Goal: Consume media (video, audio): Consume media (video, audio)

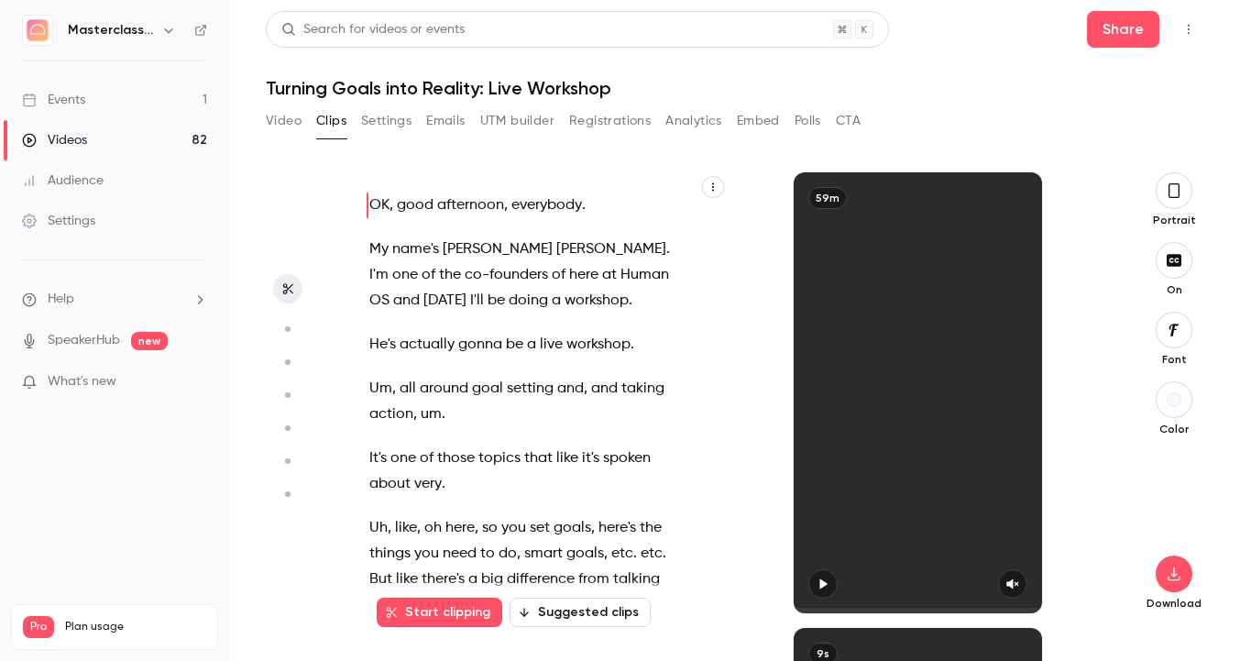
click at [95, 130] on link "Videos 82" at bounding box center [114, 140] width 229 height 40
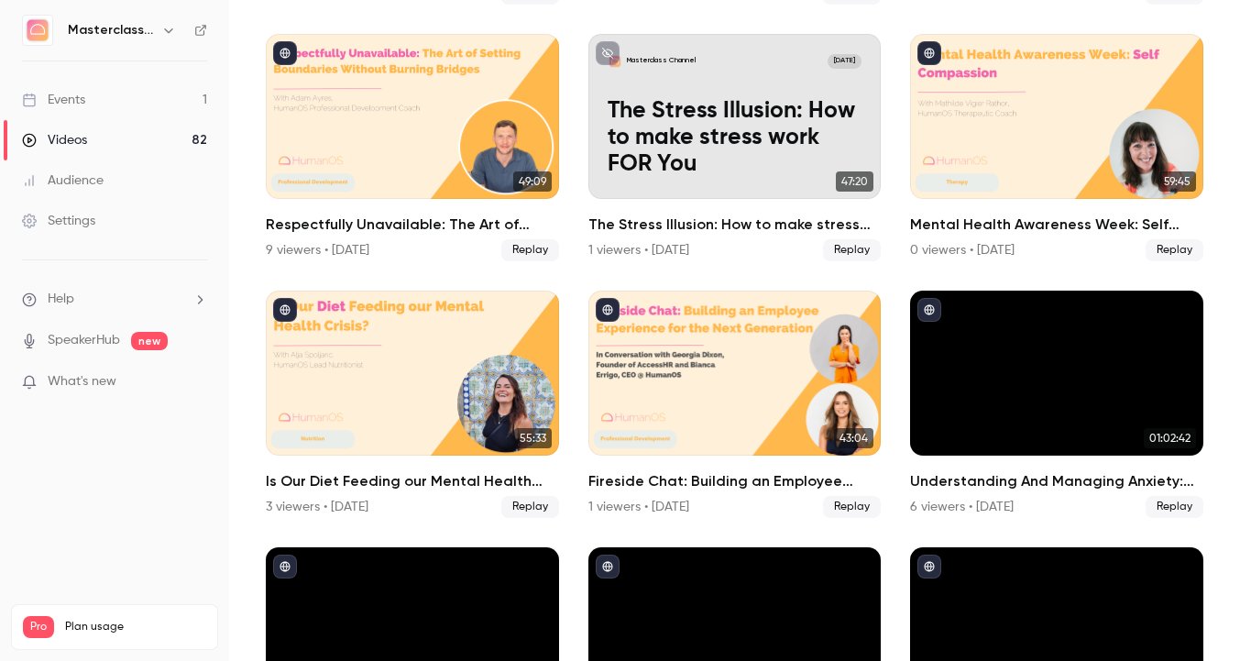
scroll to position [1403, 0]
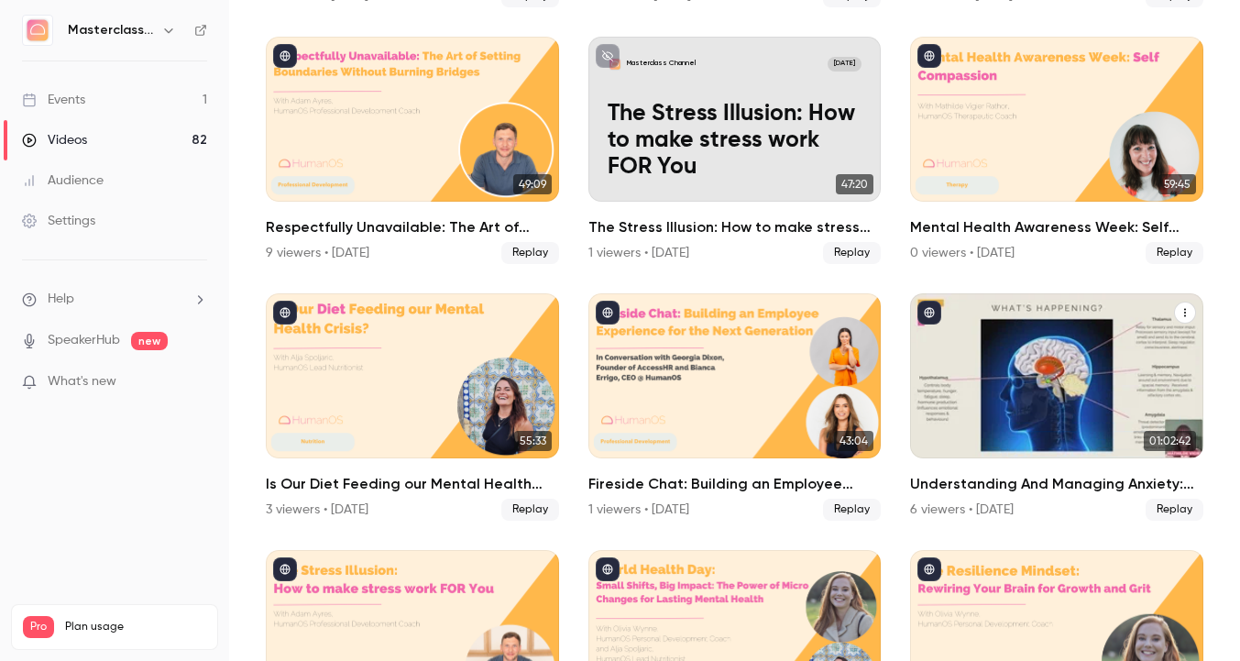
click at [975, 387] on div "Understanding And Managing Anxiety: Insights, Impacts and Practical Strategies" at bounding box center [1056, 375] width 293 height 165
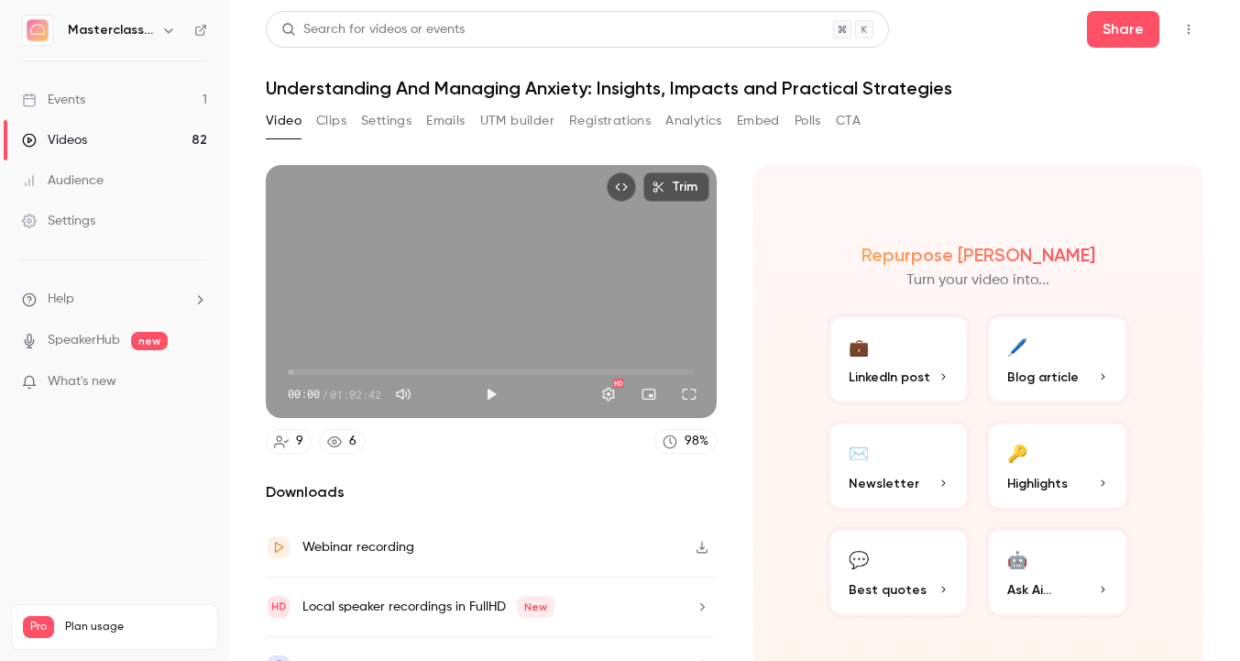
click at [345, 118] on button "Clips" at bounding box center [331, 120] width 30 height 29
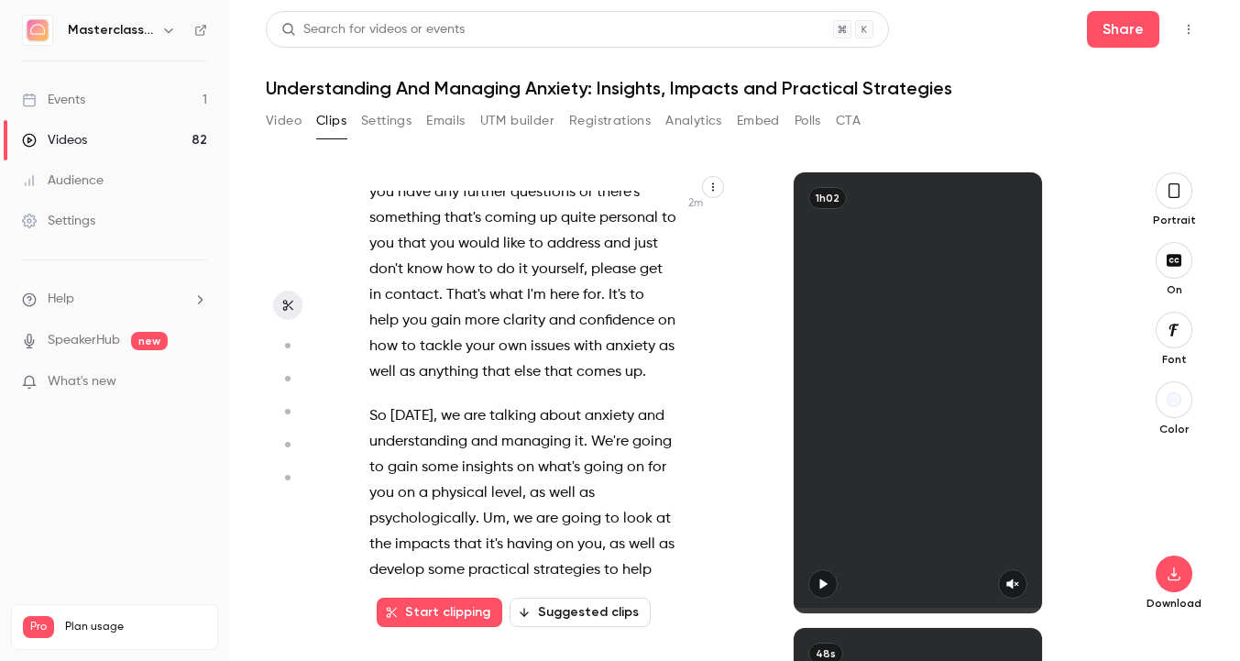
scroll to position [1234, 0]
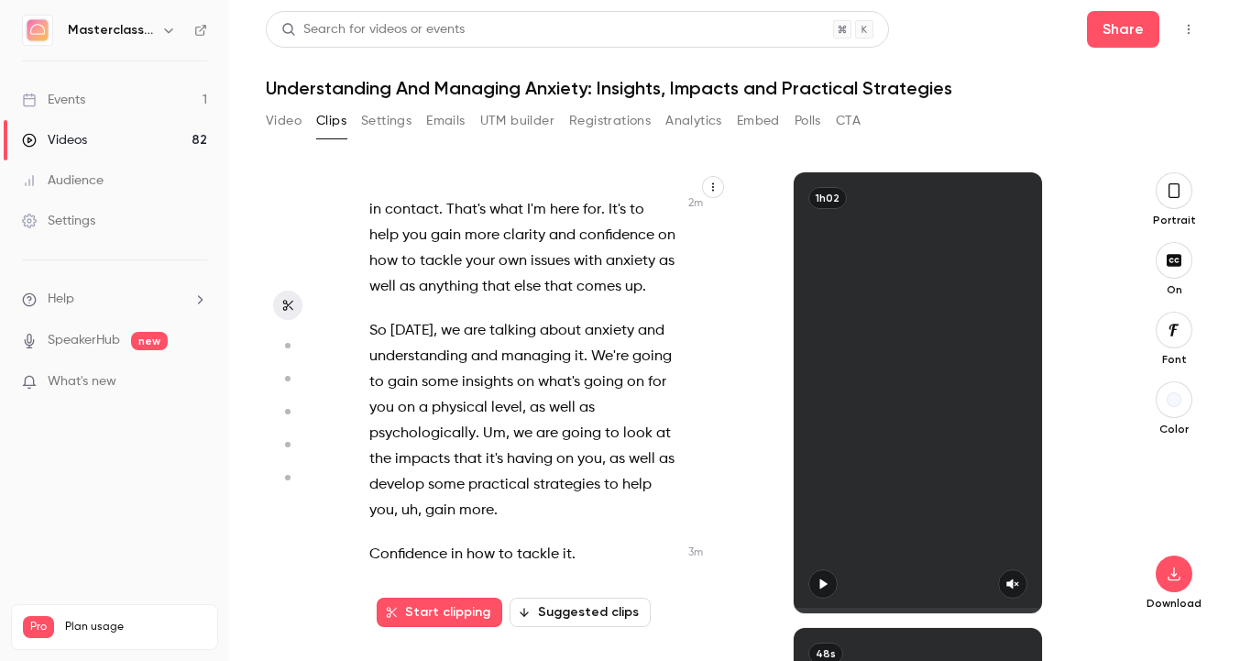
click at [576, 625] on button "Suggested clips" at bounding box center [579, 611] width 141 height 29
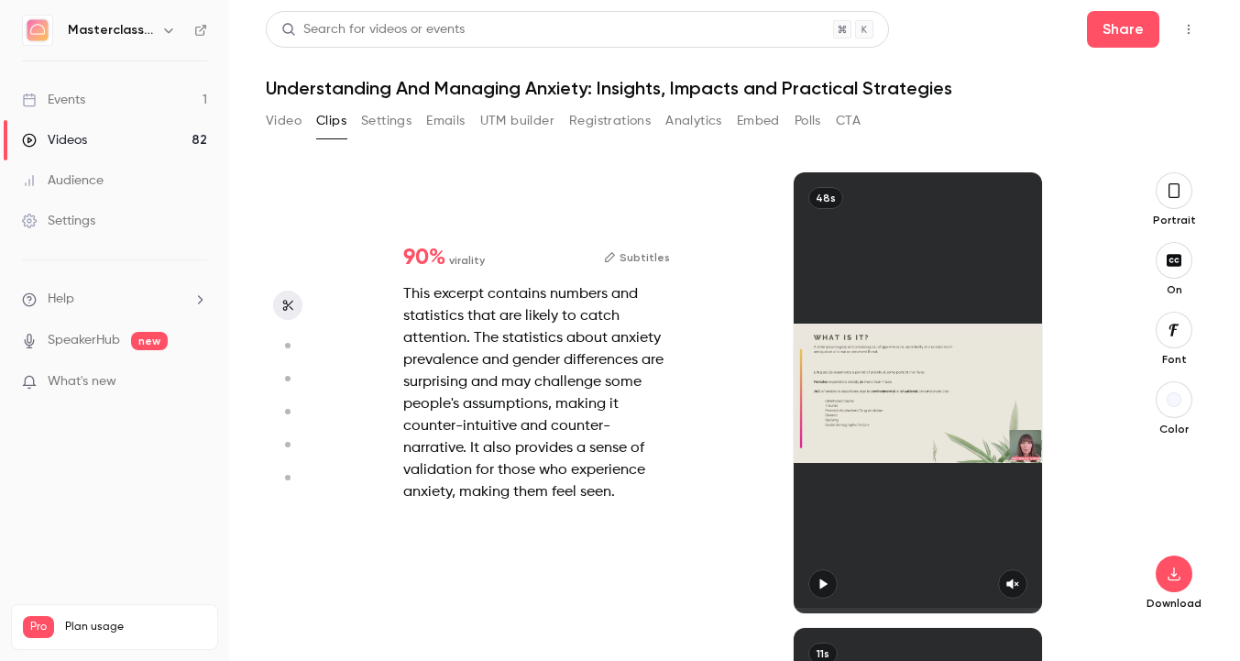
scroll to position [0, 0]
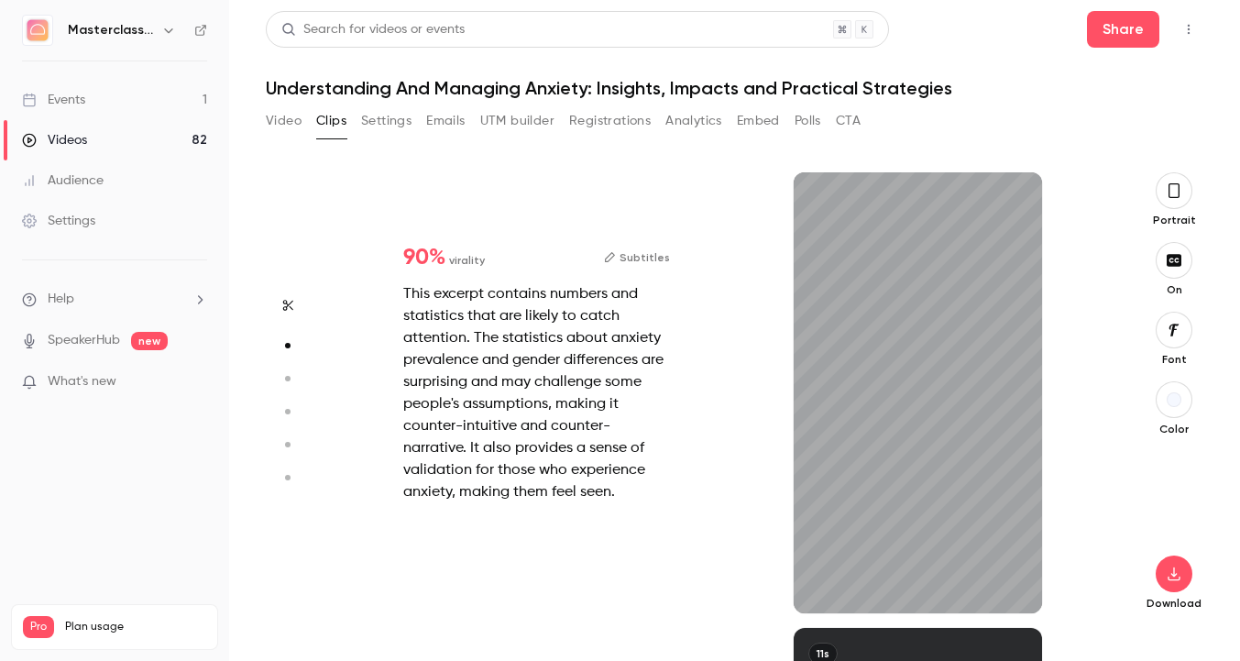
type input "*"
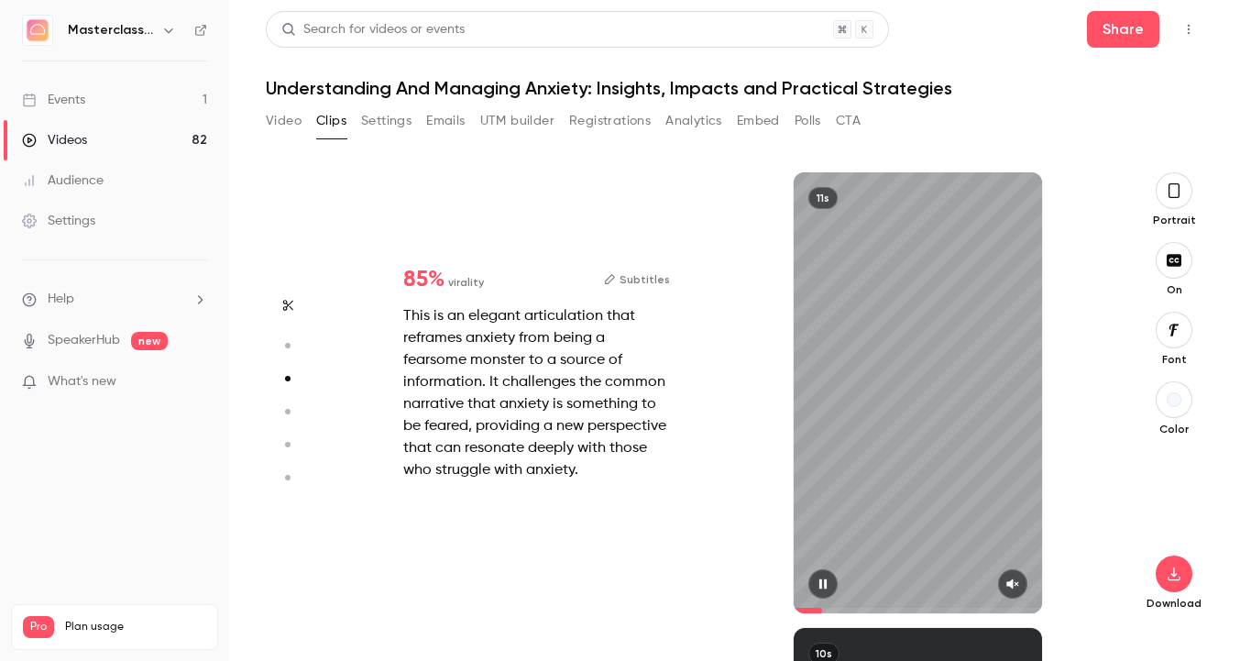
scroll to position [911, 0]
type input "*"
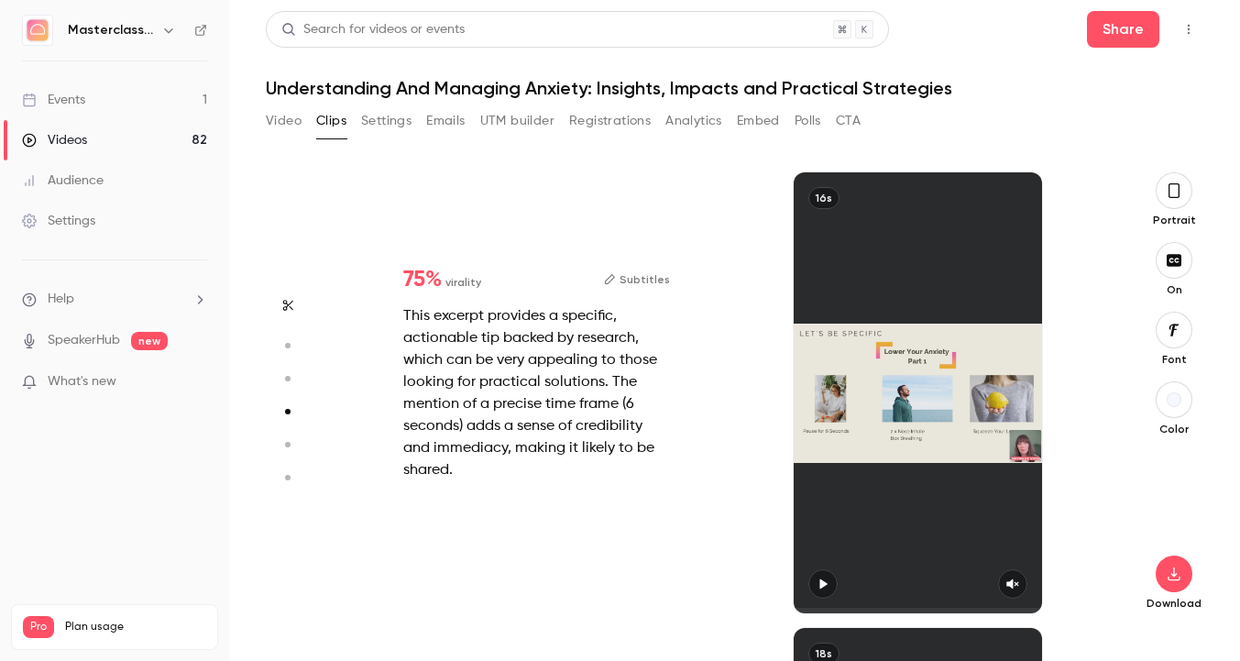
type input "*"
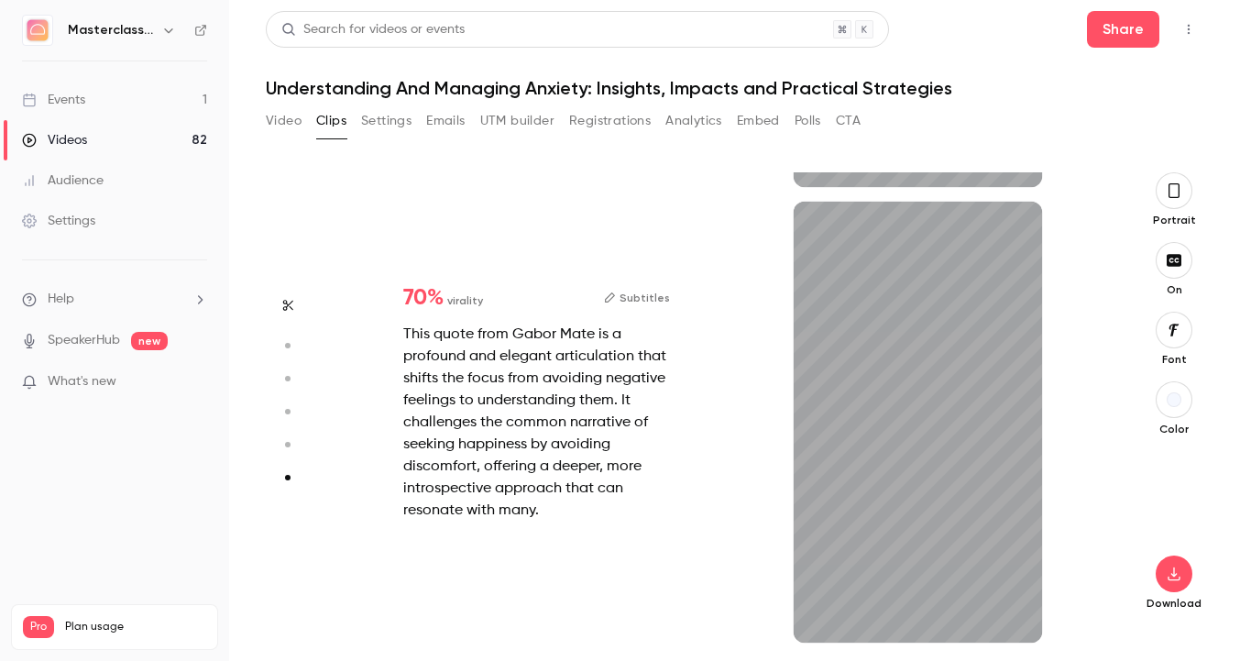
type input "*"
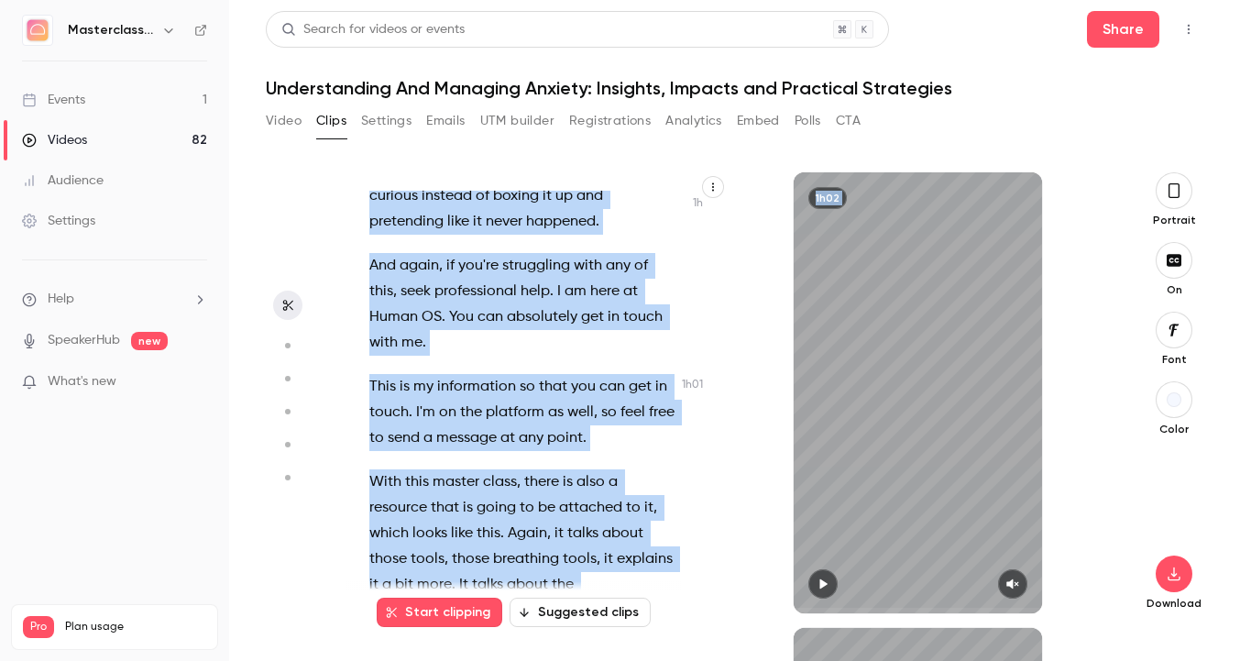
scroll to position [34028, 0]
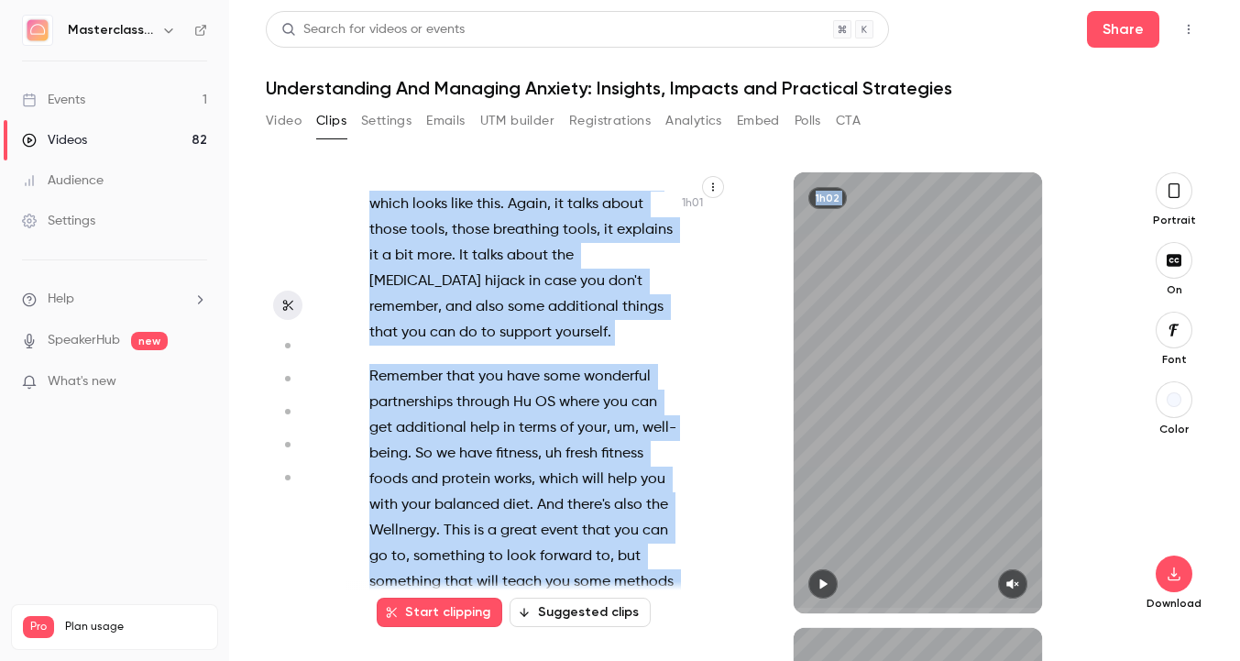
drag, startPoint x: 368, startPoint y: 207, endPoint x: 588, endPoint y: 761, distance: 596.4
click at [588, 660] on html "Masterclass Channel Events 1 Videos 82 Audience Settings Help SpeakerHub new Wh…" at bounding box center [620, 330] width 1240 height 661
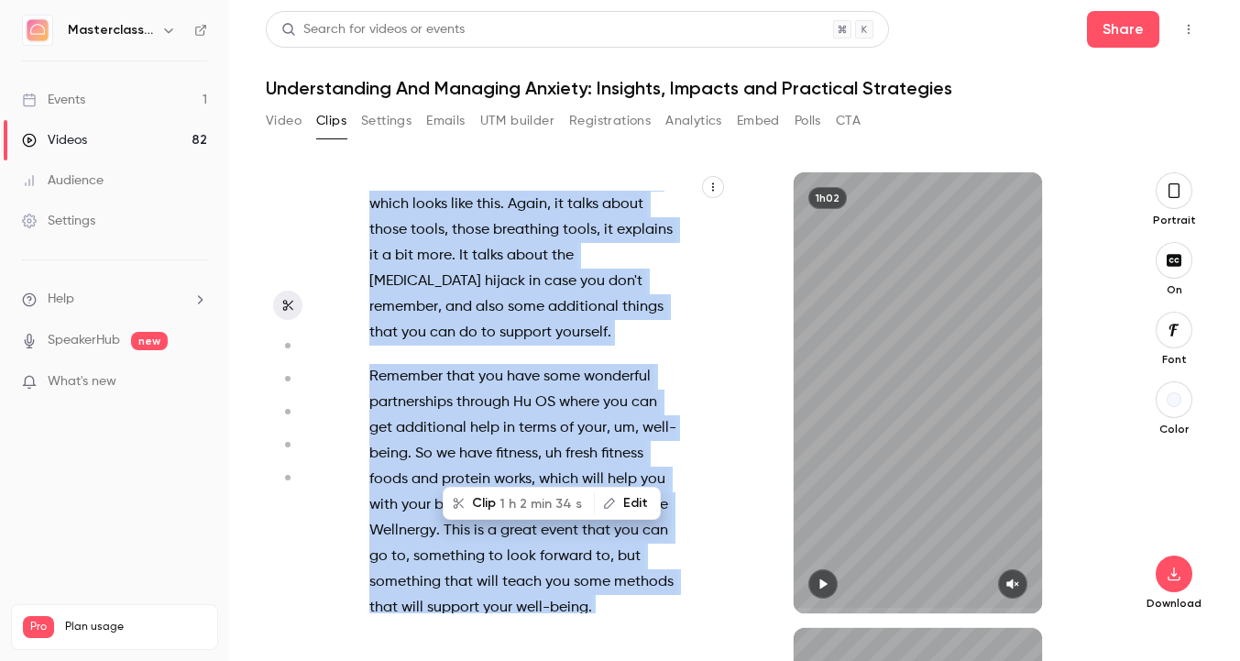
copy div "Good afternoon , everyone . Thank you for joining me [DATE] . We are talking ab…"
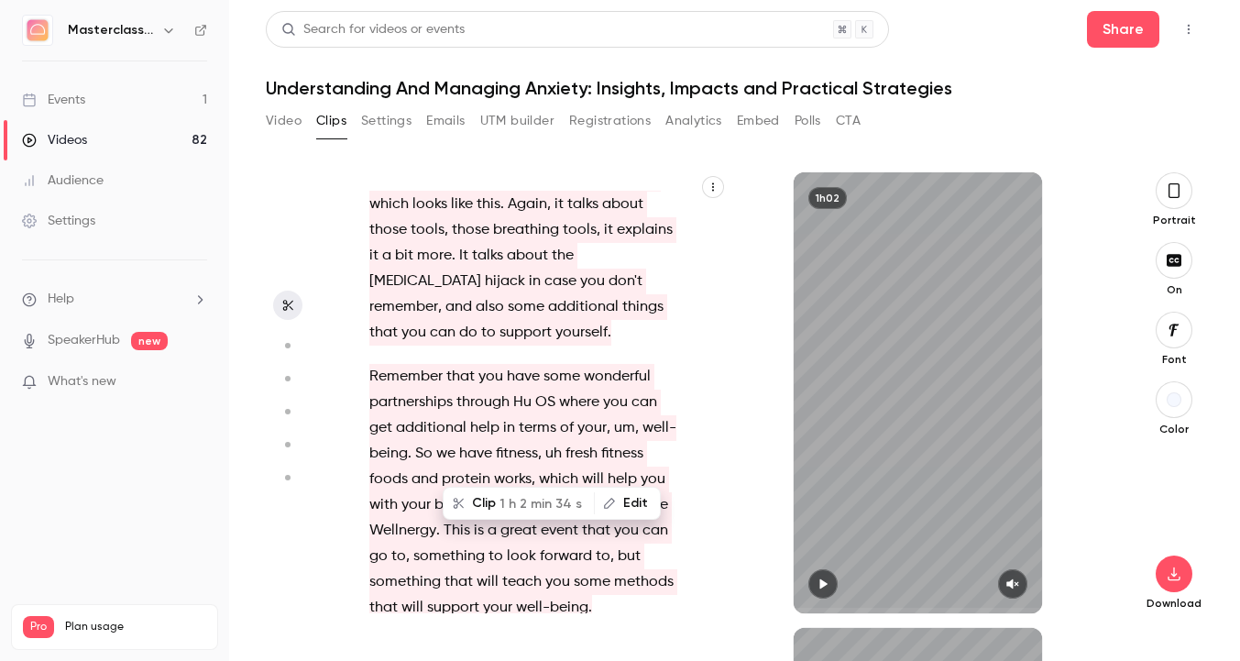
click at [741, 267] on div "1h02" at bounding box center [918, 392] width 381 height 441
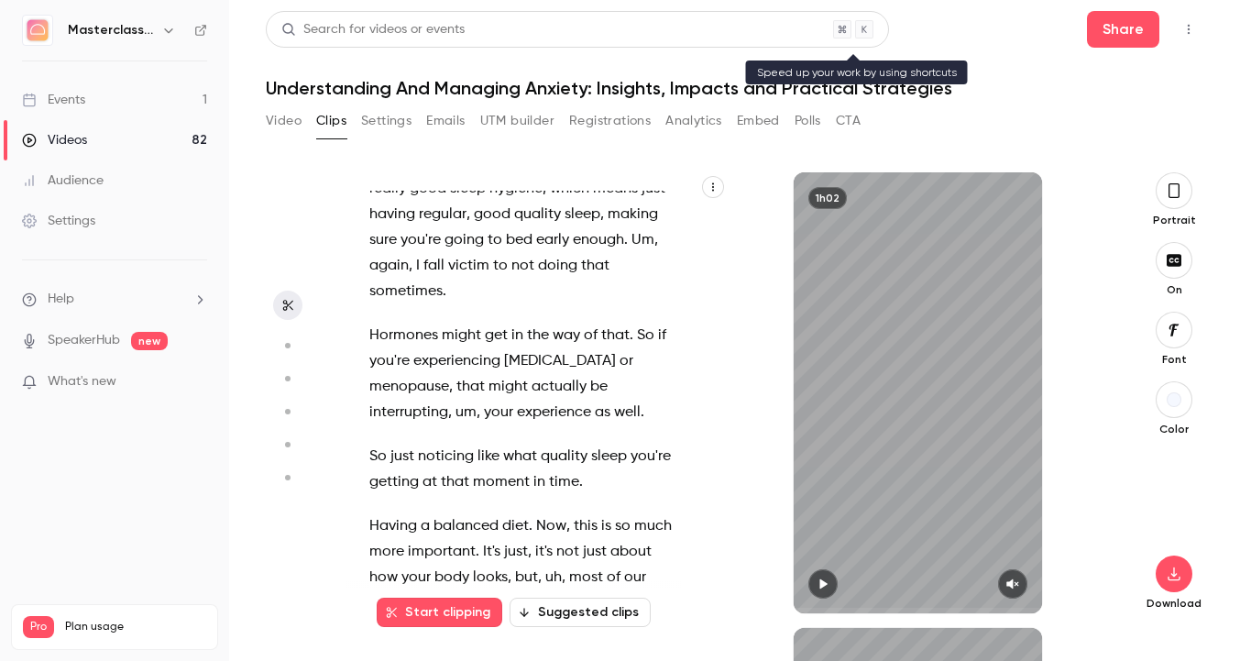
scroll to position [3703, 0]
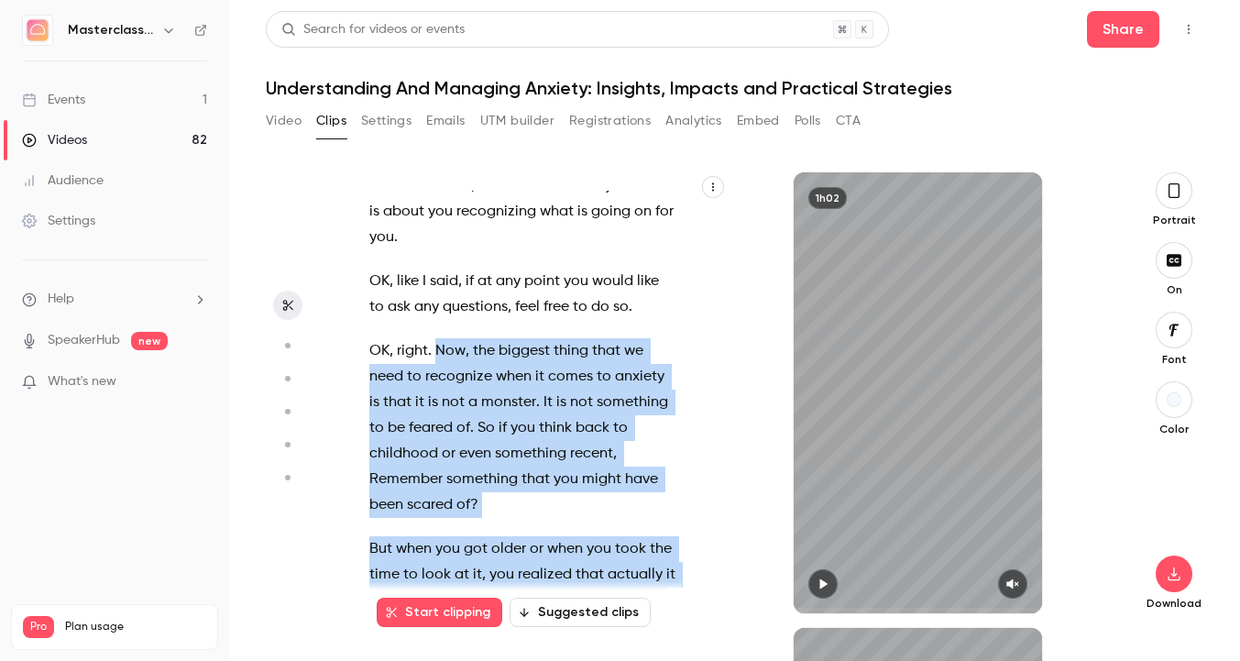
drag, startPoint x: 434, startPoint y: 349, endPoint x: 570, endPoint y: 592, distance: 278.1
click at [570, 592] on div "Good afternoon , everyone . Thank you for joining me [DATE] . We are talking ab…" at bounding box center [536, 392] width 381 height 441
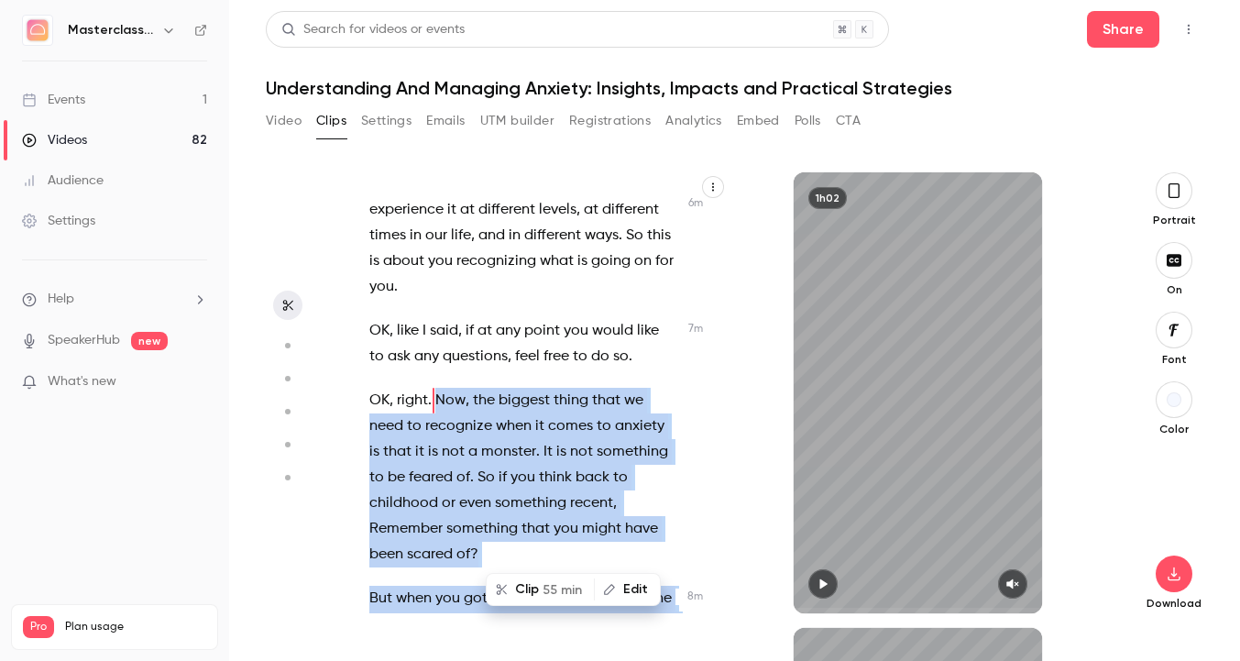
scroll to position [3651, 0]
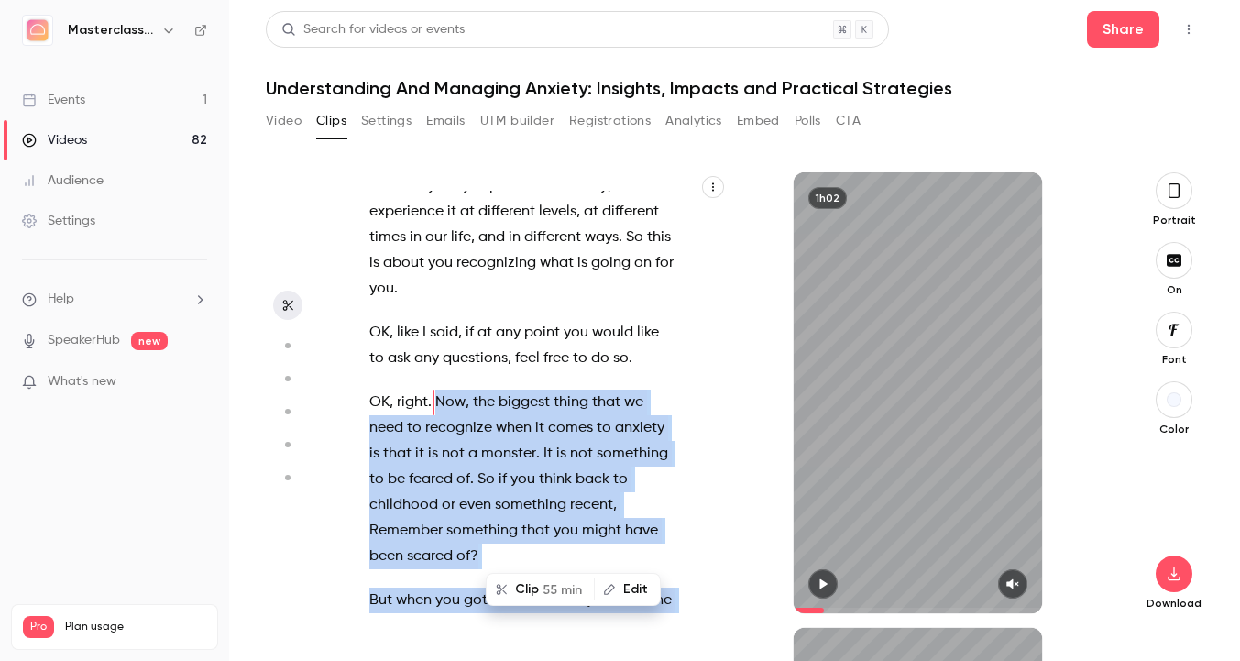
click at [347, 349] on div "Good afternoon , everyone . Thank you for joining me [DATE] . We are talking ab…" at bounding box center [532, 402] width 372 height 422
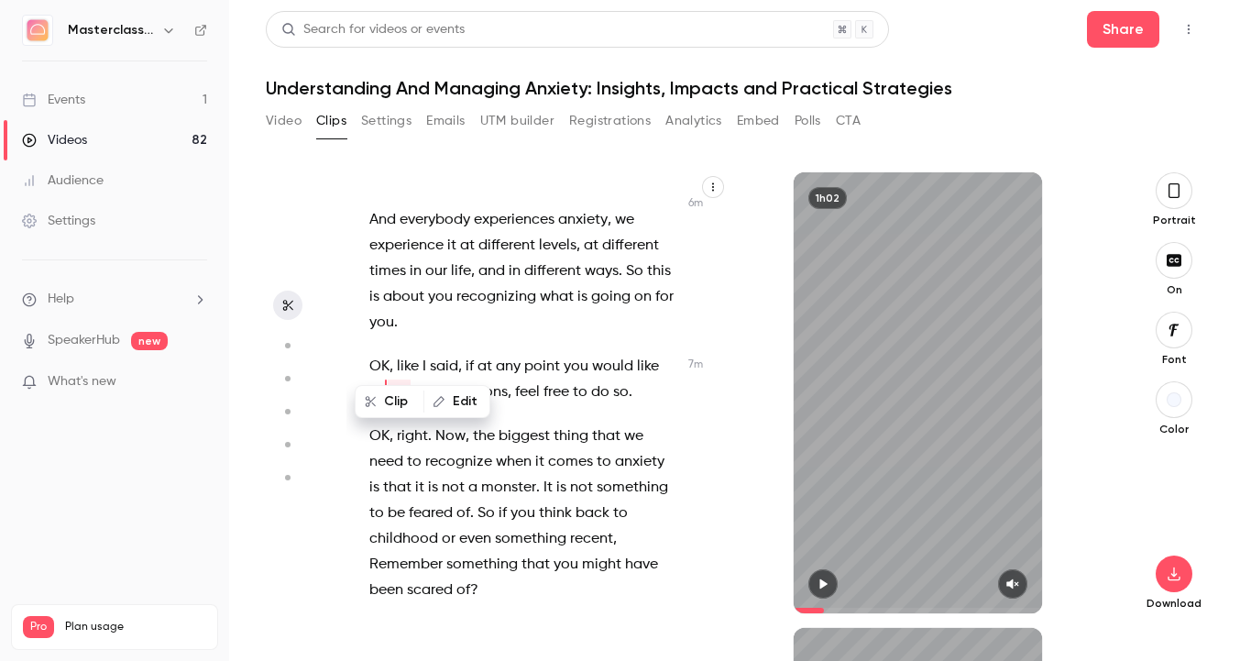
scroll to position [3607, 0]
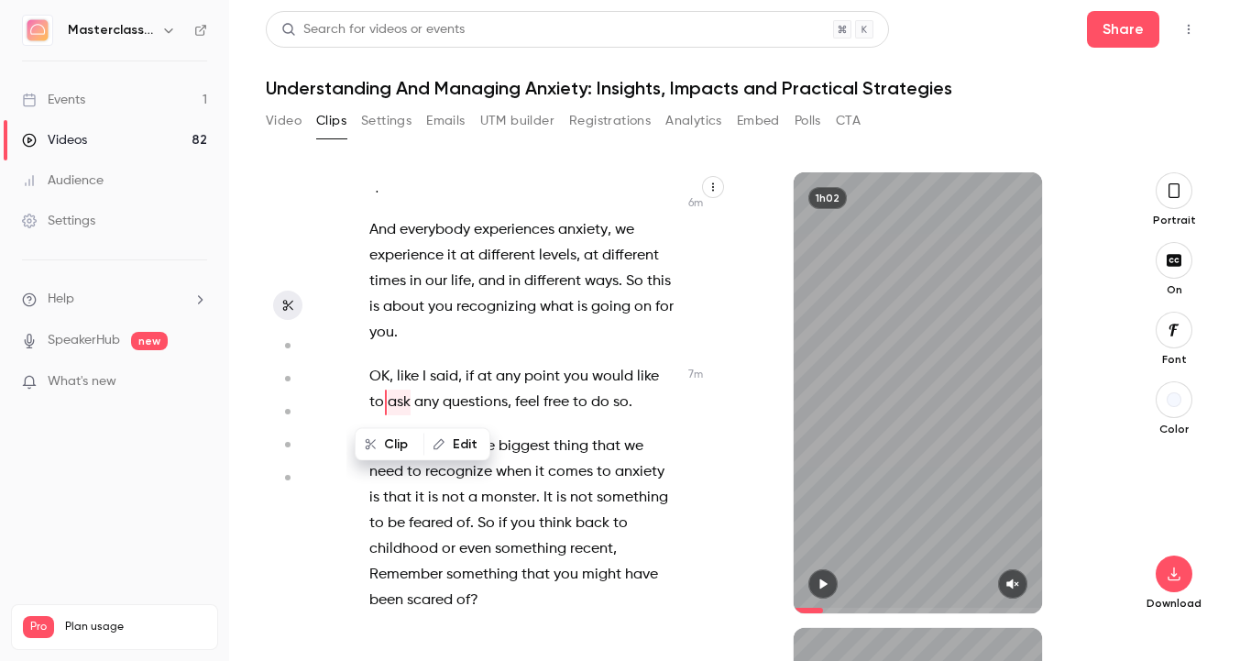
click at [423, 392] on p "OK , like I said , if at any point you would like to ask any questions , feel f…" at bounding box center [523, 389] width 308 height 51
click at [634, 424] on div "Good afternoon , everyone . Thank you for joining me [DATE] . We are talking ab…" at bounding box center [532, 402] width 372 height 422
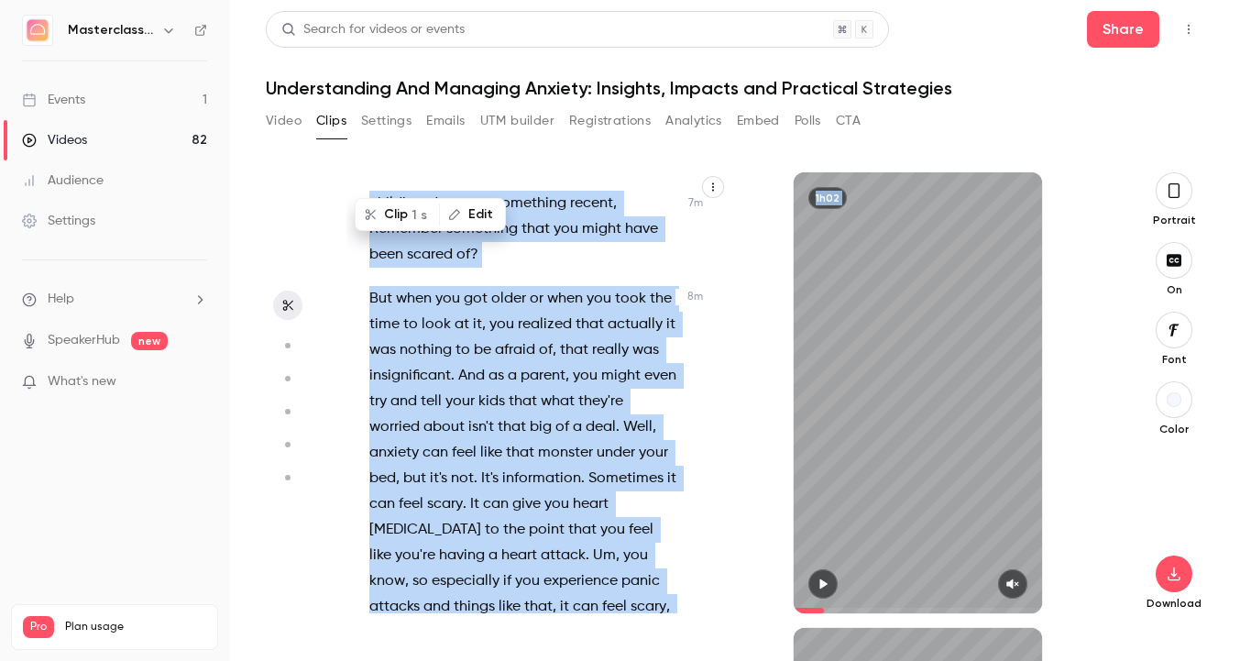
scroll to position [4148, 0]
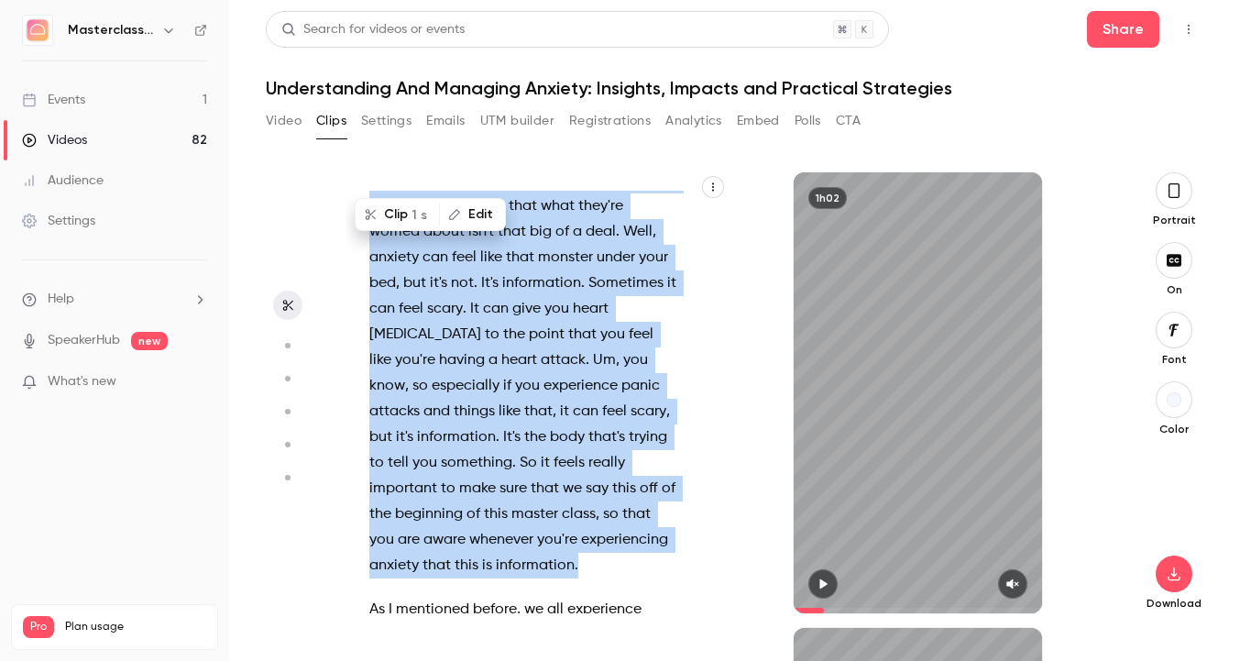
drag, startPoint x: 435, startPoint y: 402, endPoint x: 609, endPoint y: 588, distance: 254.8
click at [609, 588] on div "Good afternoon , everyone . Thank you for joining me [DATE] . We are talking ab…" at bounding box center [532, 402] width 372 height 422
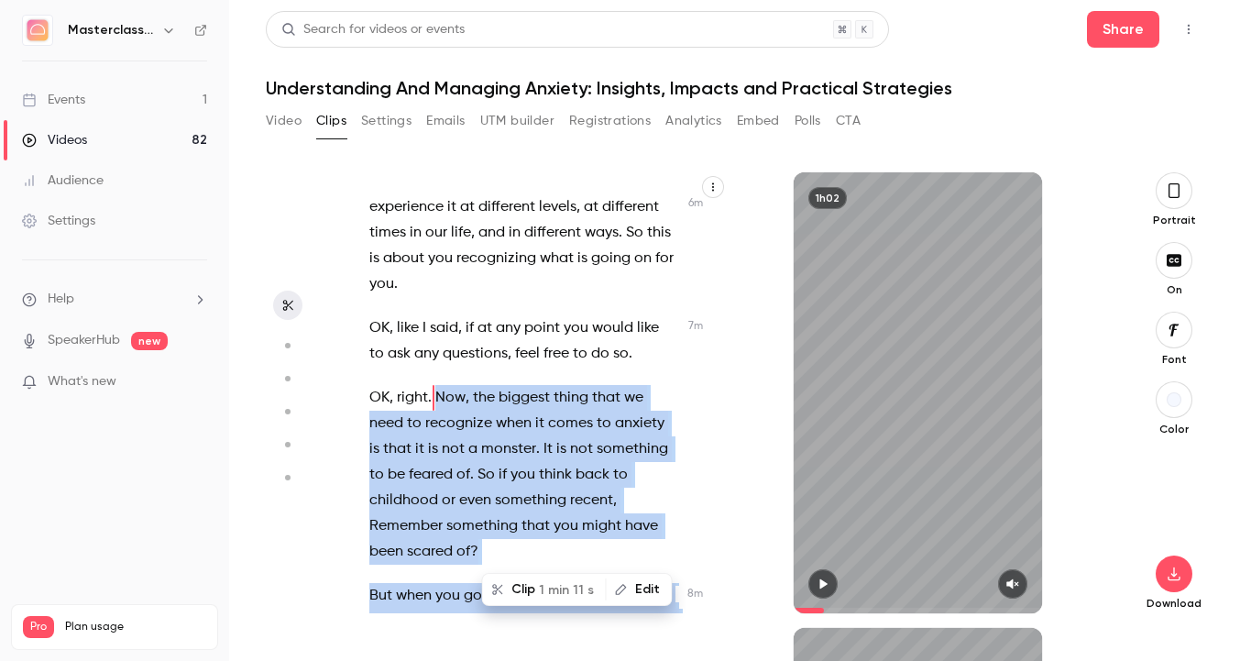
scroll to position [3651, 0]
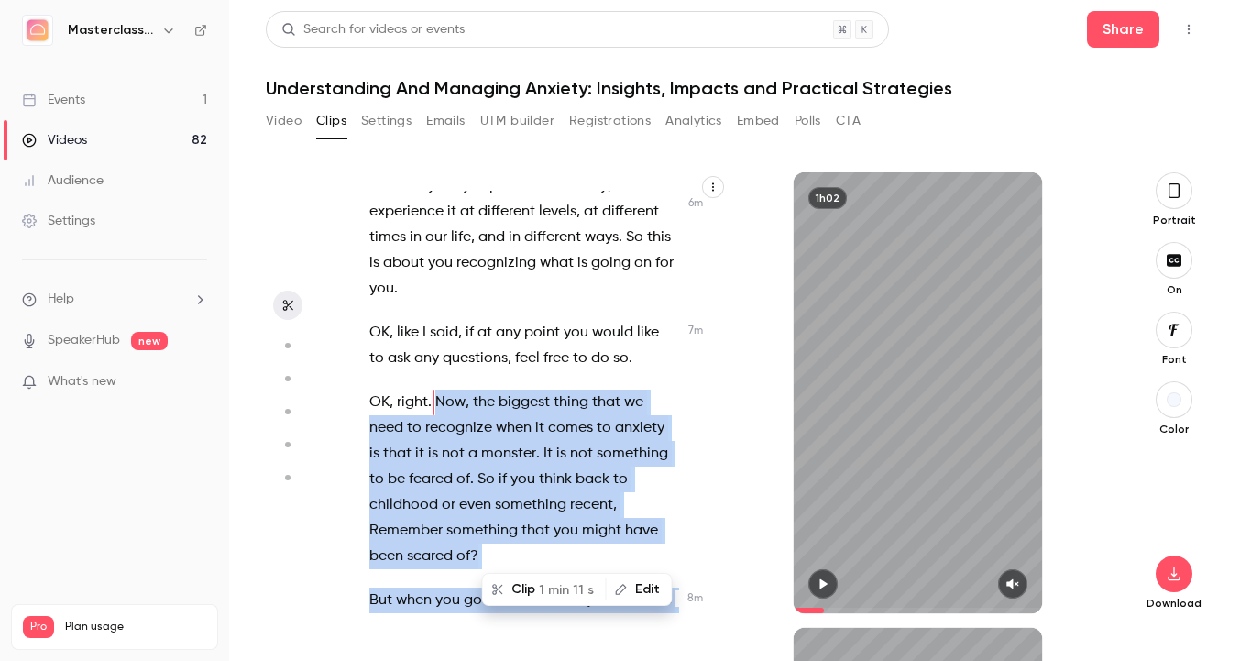
click at [523, 589] on button "Clip 1 min 11 s" at bounding box center [544, 589] width 121 height 29
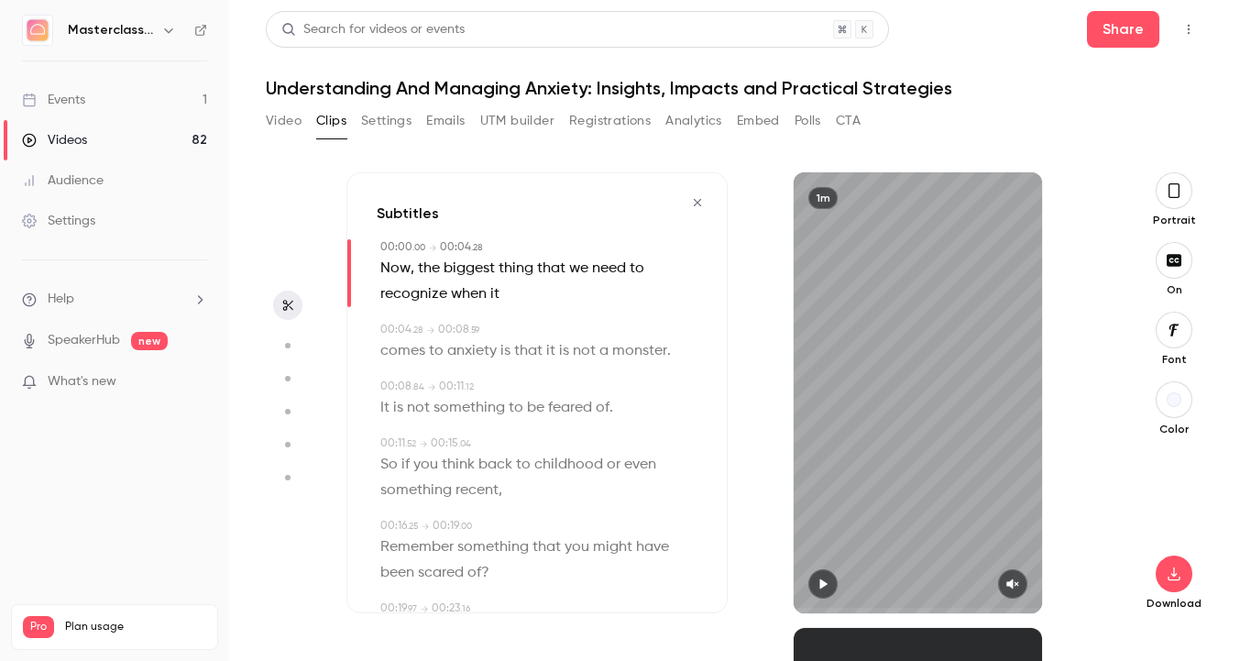
type input "*"
click at [1169, 195] on icon "button" at bounding box center [1173, 191] width 15 height 20
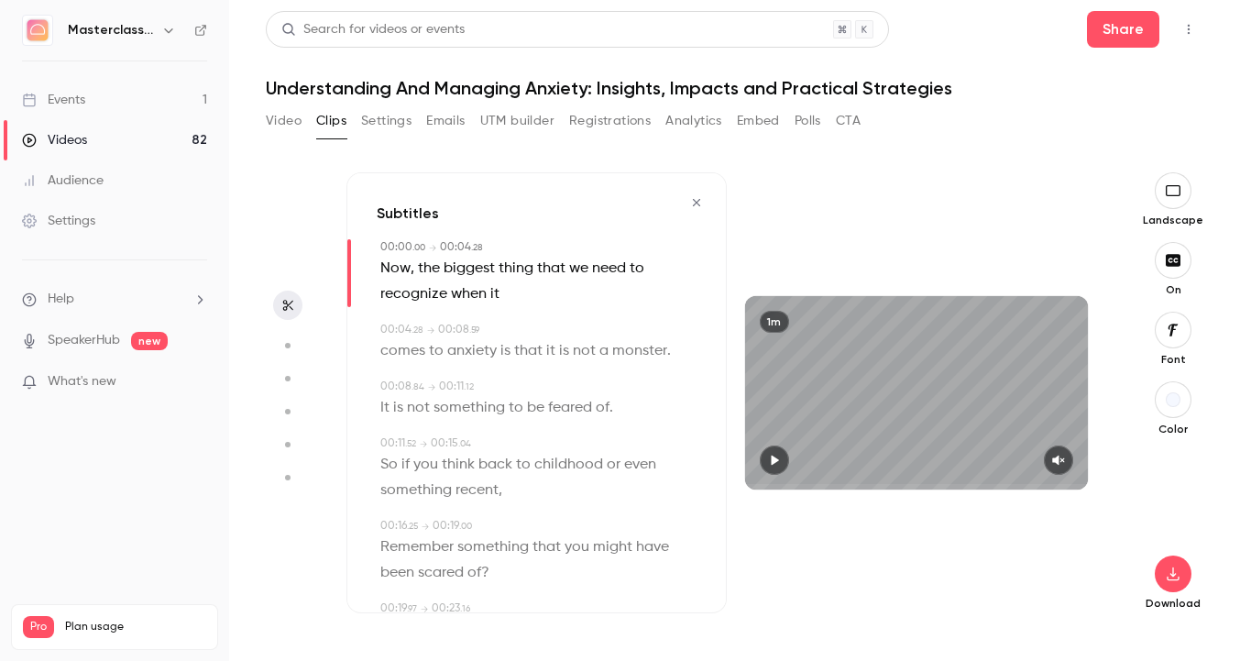
click at [1176, 321] on button "button" at bounding box center [1173, 330] width 37 height 37
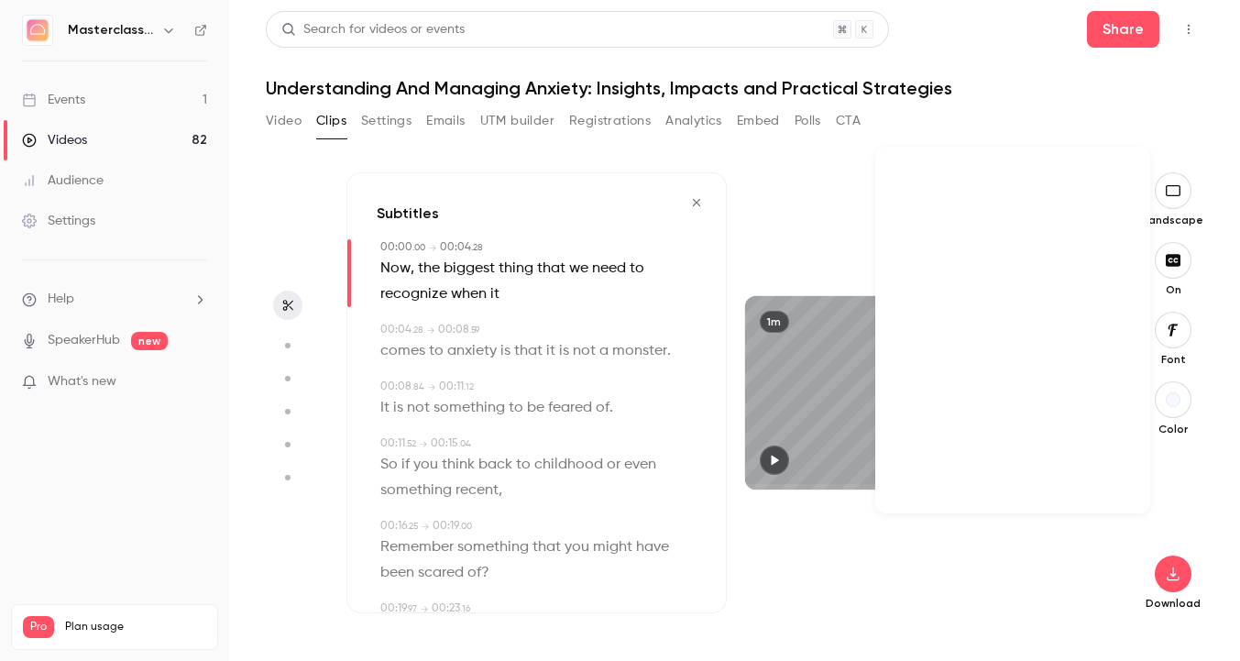
scroll to position [42182, 0]
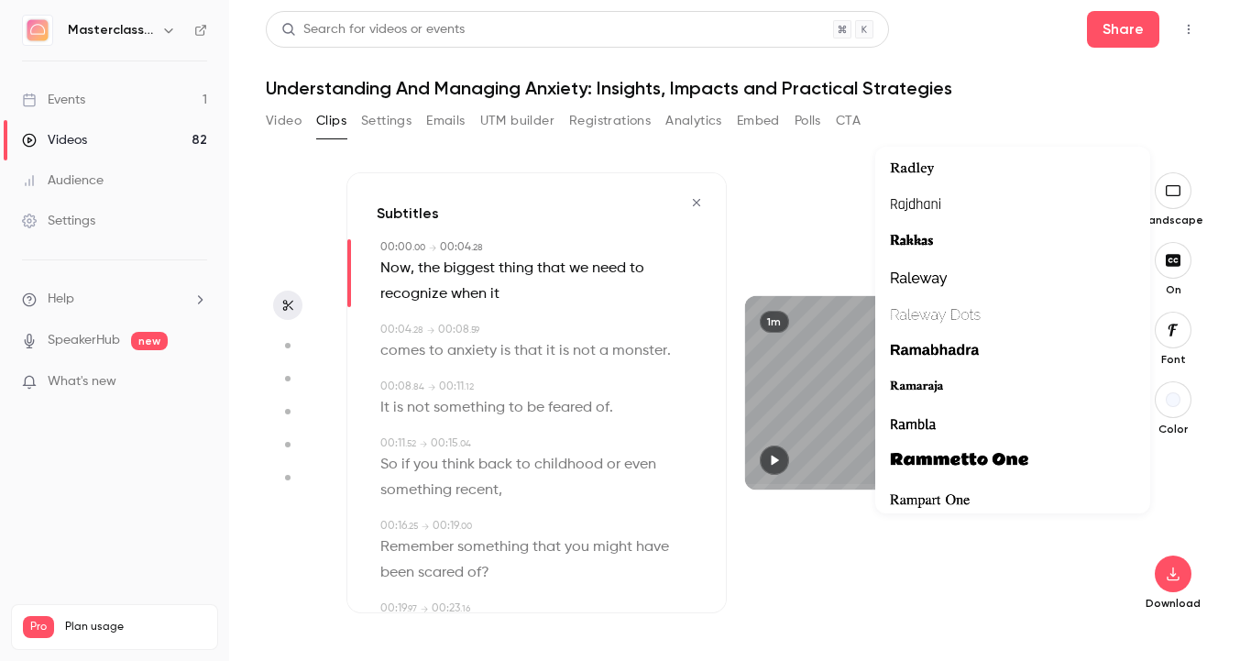
click at [930, 277] on span "Raleway" at bounding box center [918, 279] width 57 height 24
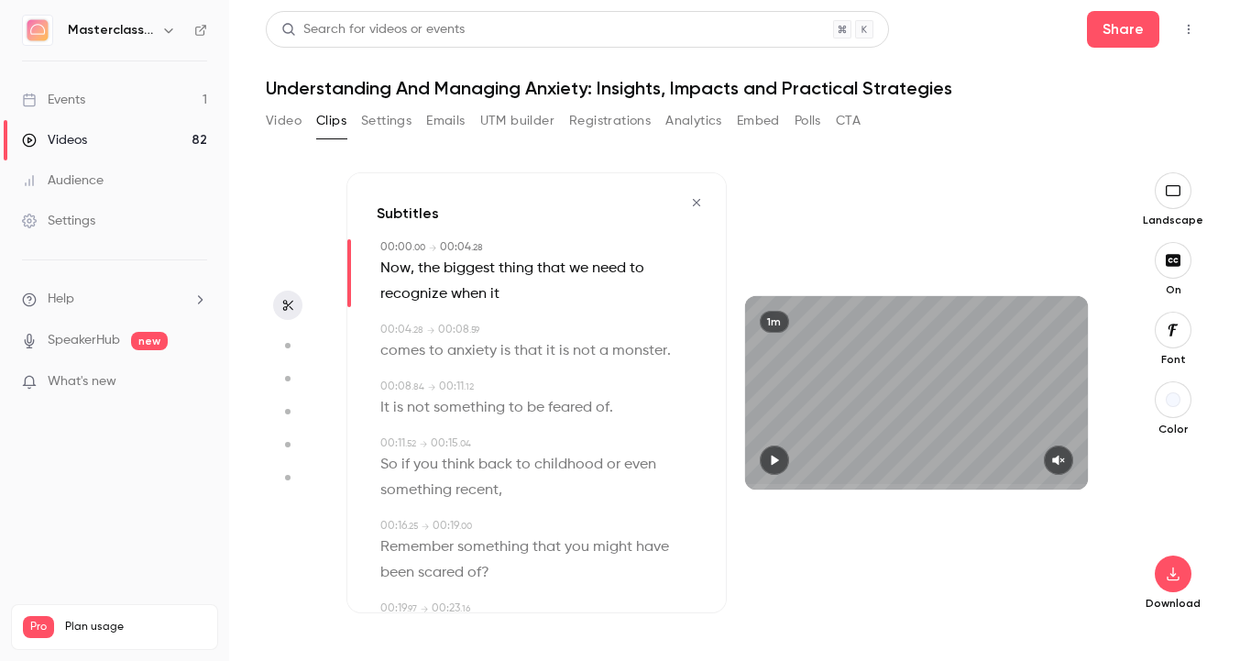
click at [1185, 406] on button "button" at bounding box center [1173, 399] width 37 height 37
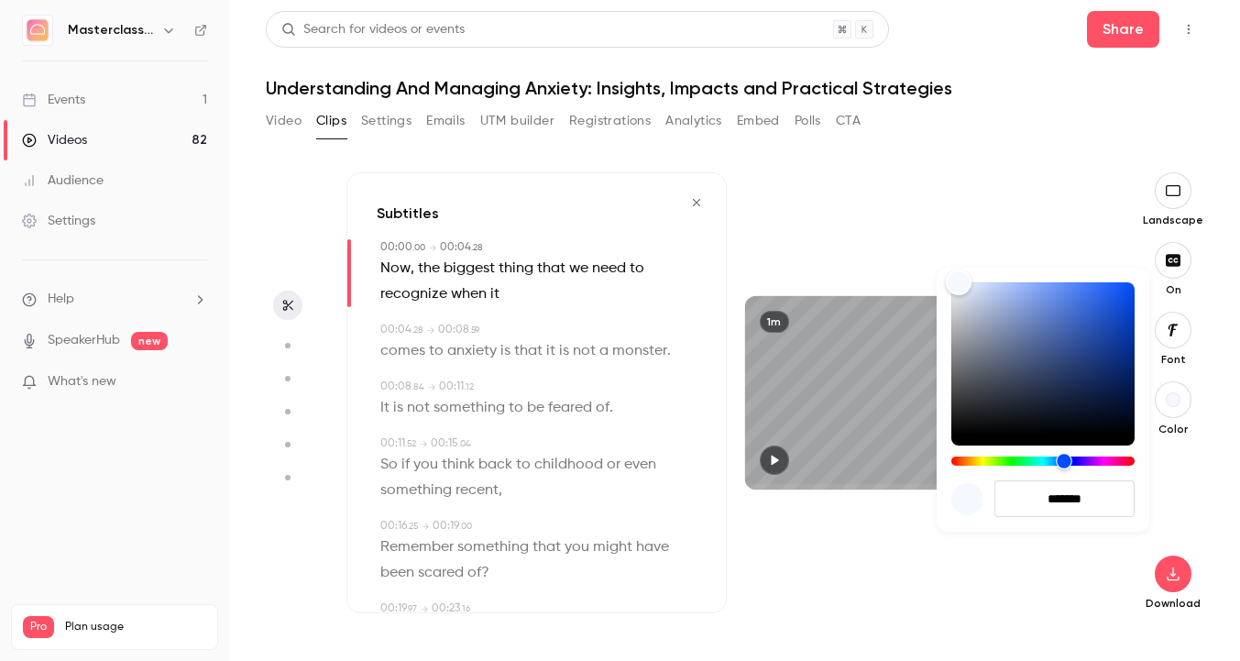
click at [971, 461] on div "Hue" at bounding box center [1042, 460] width 183 height 9
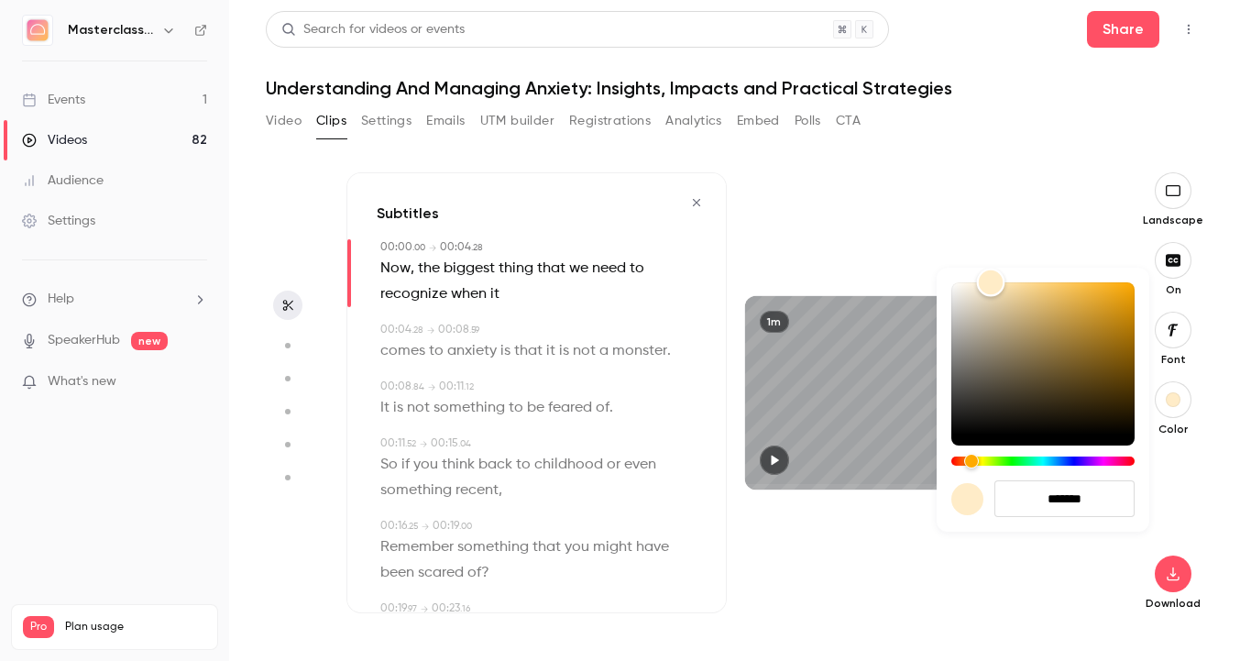
type input "*******"
drag, startPoint x: 960, startPoint y: 283, endPoint x: 1009, endPoint y: 266, distance: 51.6
click at [1009, 266] on div "*******" at bounding box center [620, 330] width 1240 height 661
click at [1009, 266] on div at bounding box center [620, 330] width 1240 height 661
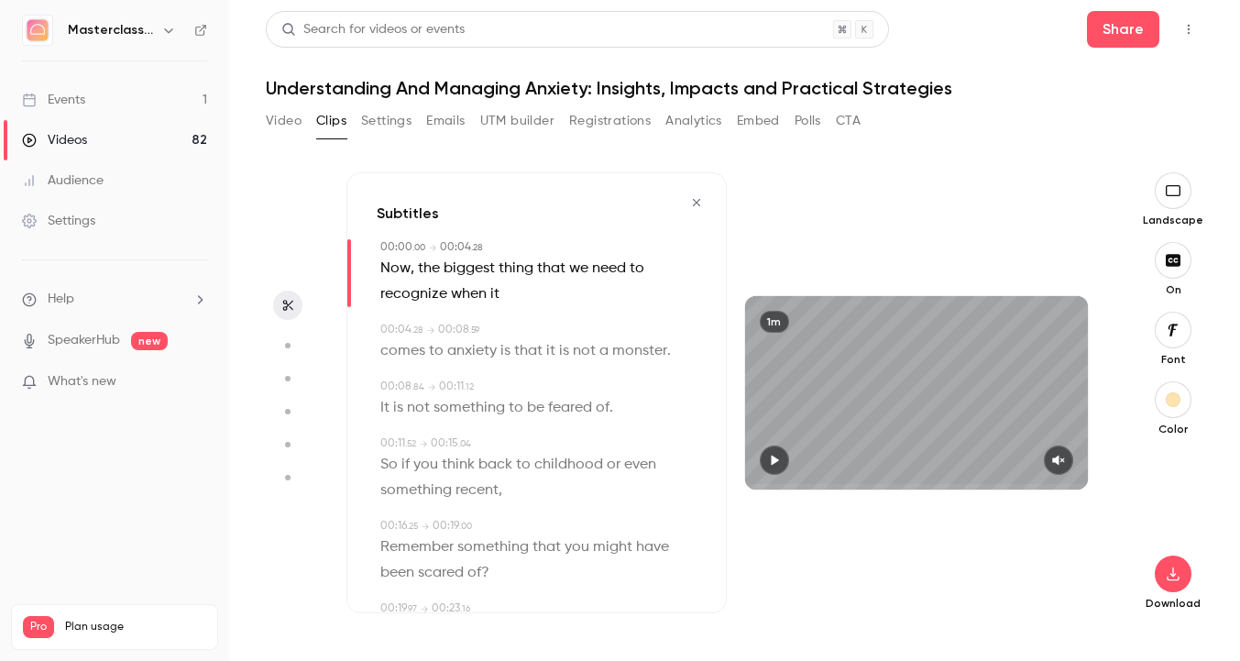
click at [1013, 247] on div "1m" at bounding box center [917, 392] width 380 height 441
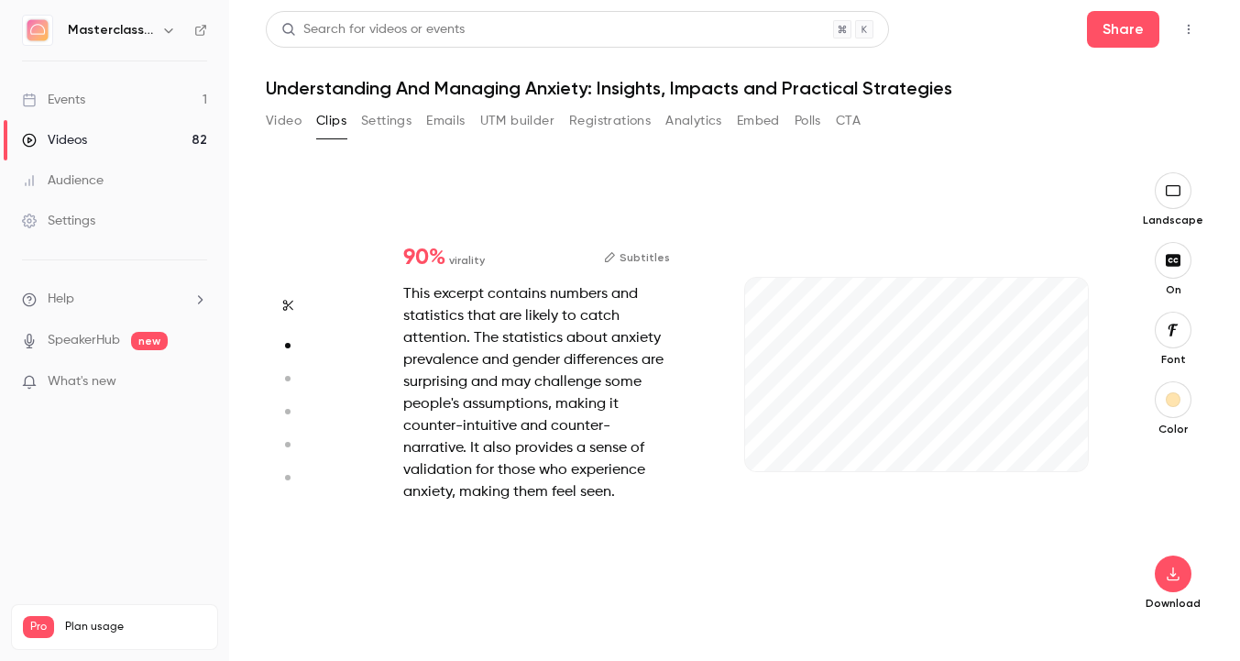
type input "*"
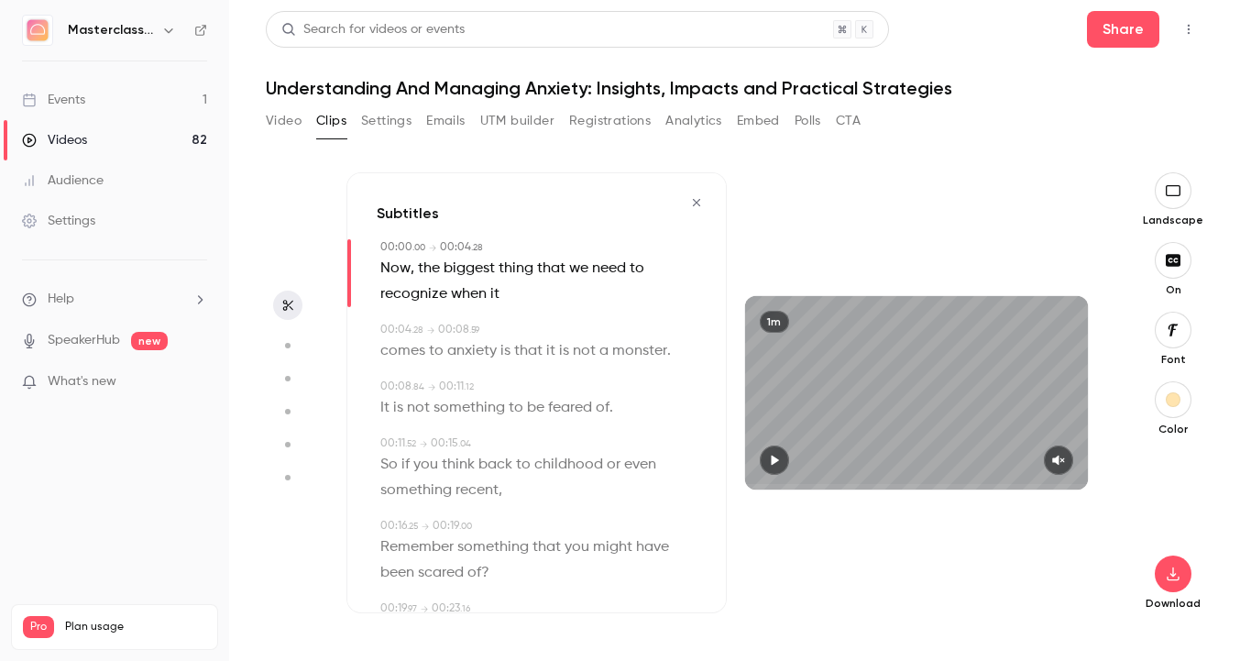
scroll to position [0, 0]
click at [775, 462] on icon "button" at bounding box center [774, 460] width 7 height 10
click at [1183, 333] on icon "button" at bounding box center [1173, 330] width 20 height 15
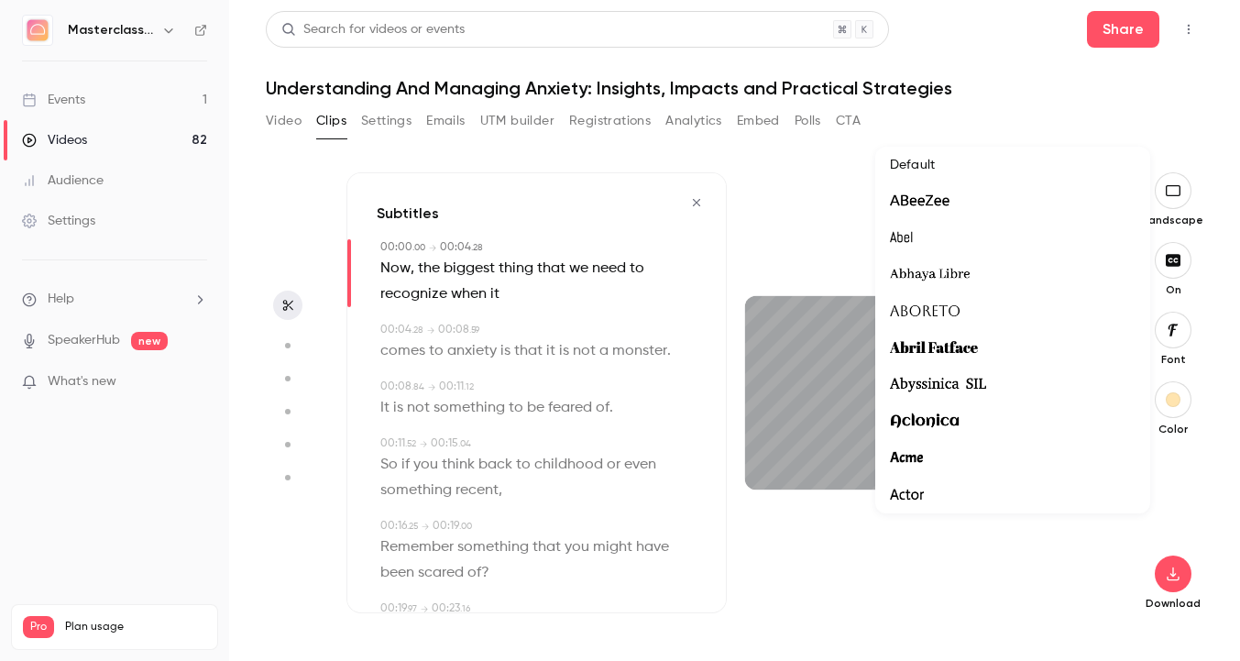
click at [1183, 333] on div at bounding box center [620, 330] width 1240 height 661
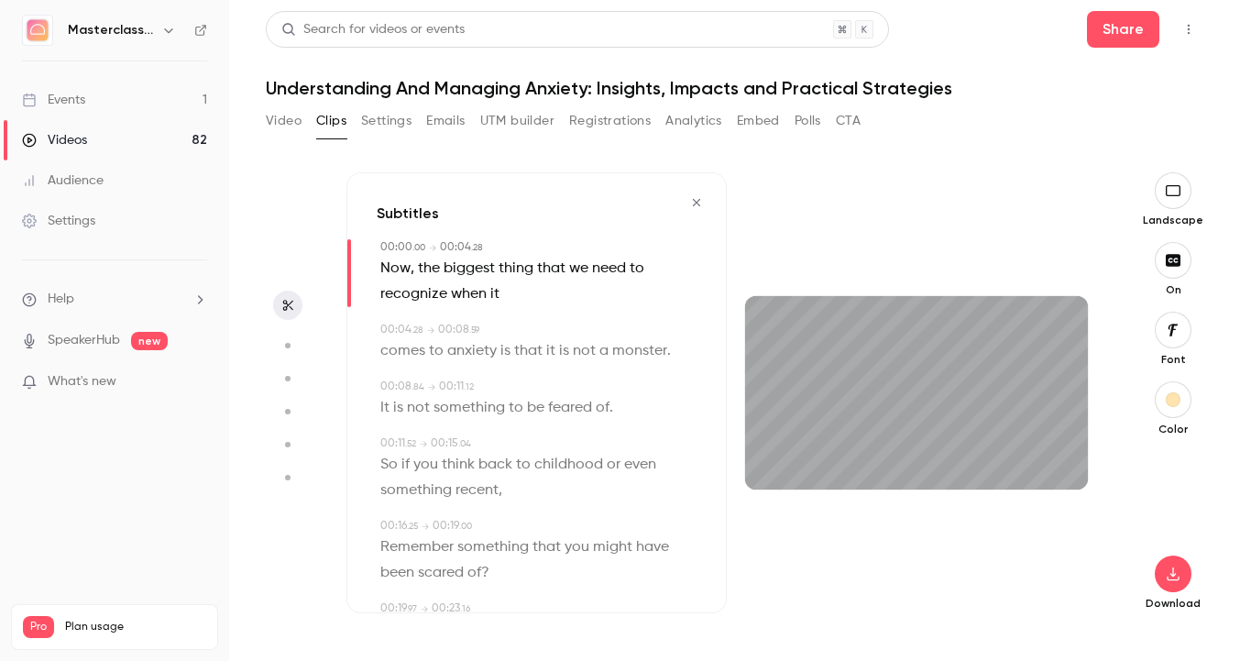
click at [1173, 270] on button "button" at bounding box center [1173, 260] width 37 height 37
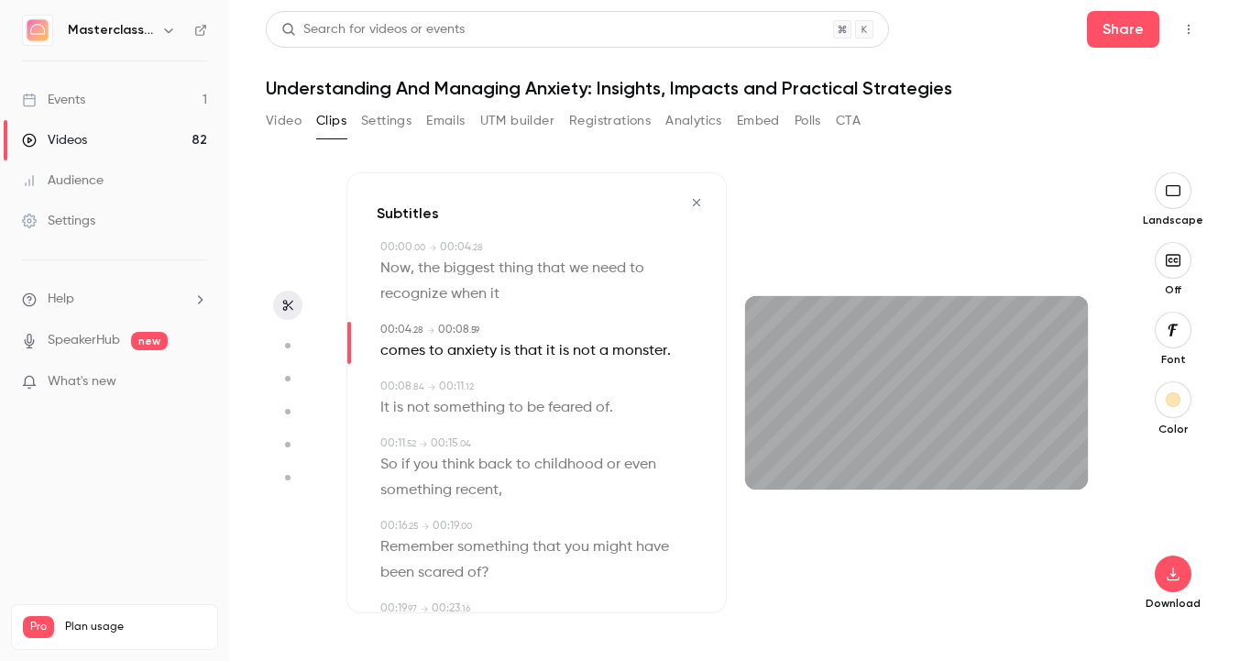
click at [1173, 270] on button "button" at bounding box center [1173, 260] width 37 height 37
click at [1165, 204] on button "button" at bounding box center [1173, 190] width 37 height 37
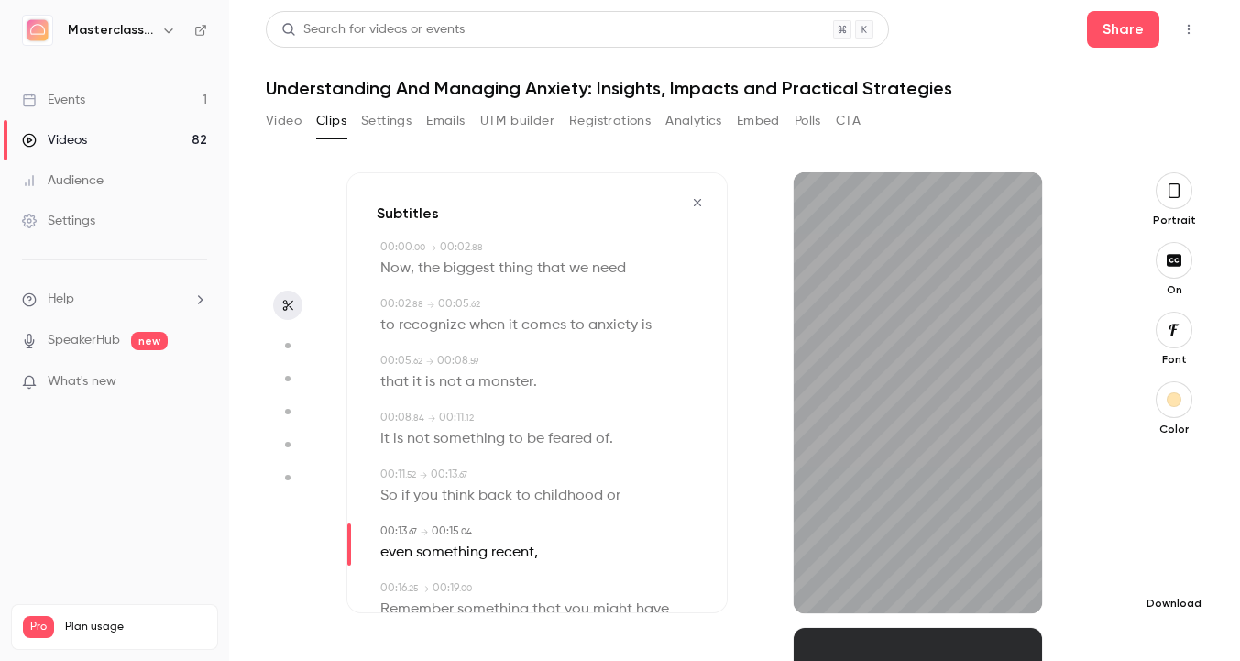
click at [1164, 566] on icon "button" at bounding box center [1174, 573] width 22 height 15
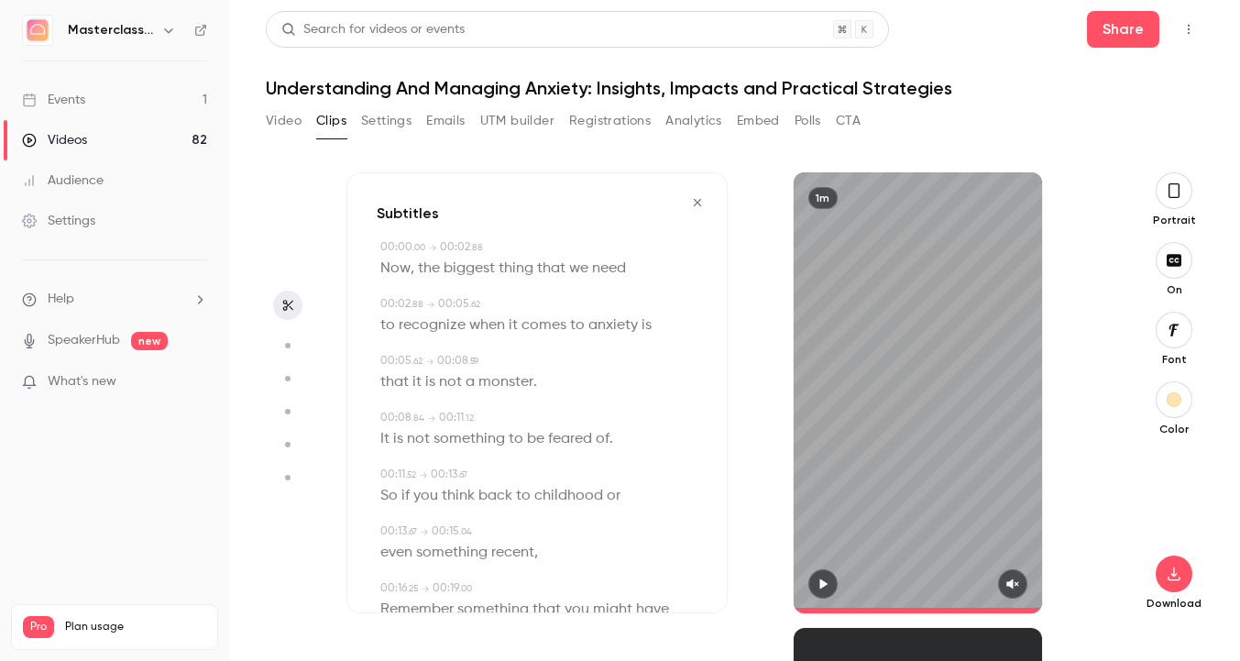
click at [1182, 187] on button "button" at bounding box center [1173, 190] width 37 height 37
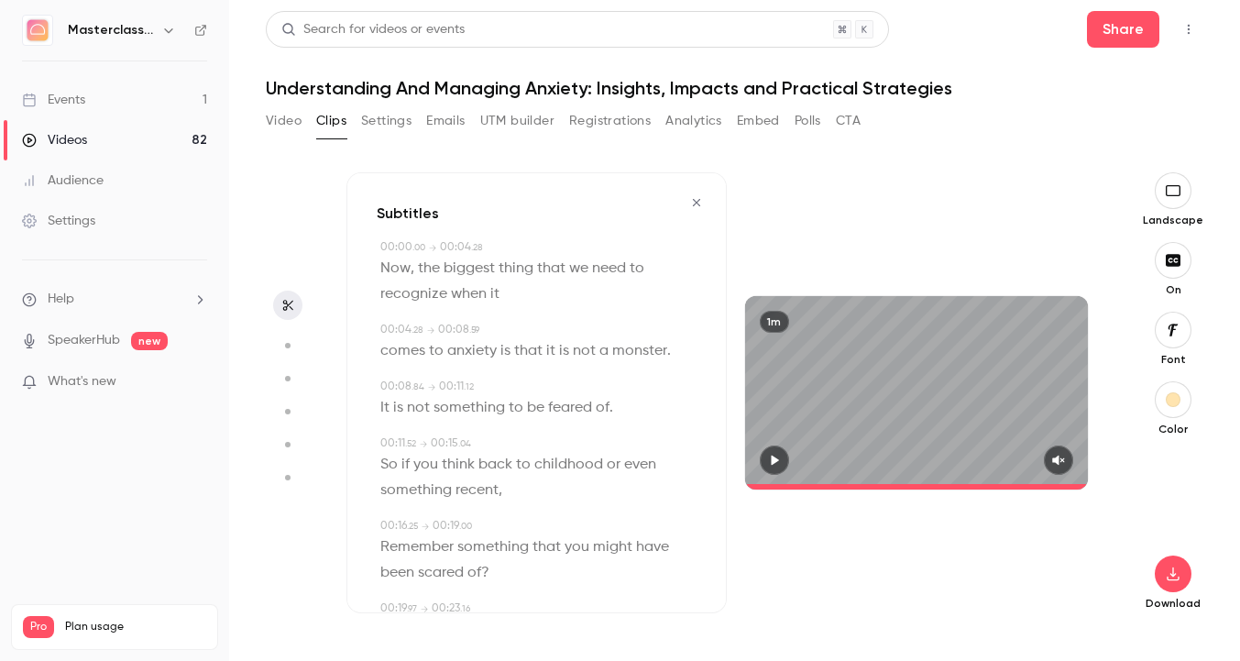
click at [766, 459] on button "button" at bounding box center [774, 459] width 29 height 29
type input "***"
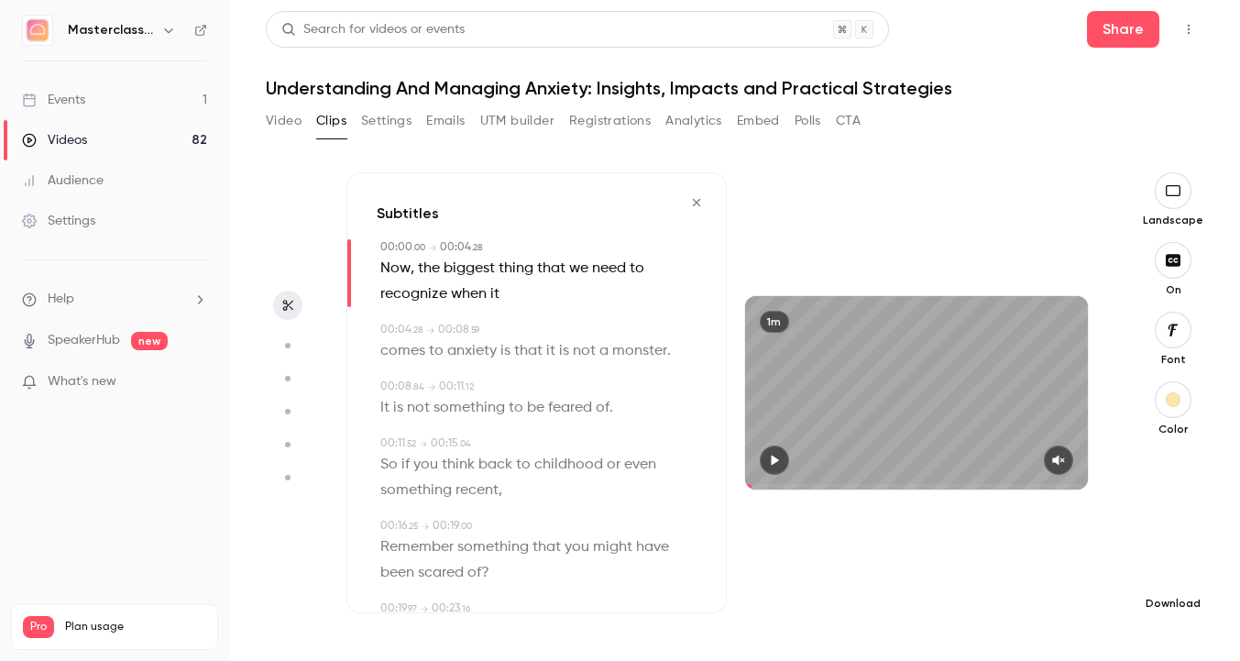
click at [1177, 568] on icon "button" at bounding box center [1173, 573] width 22 height 15
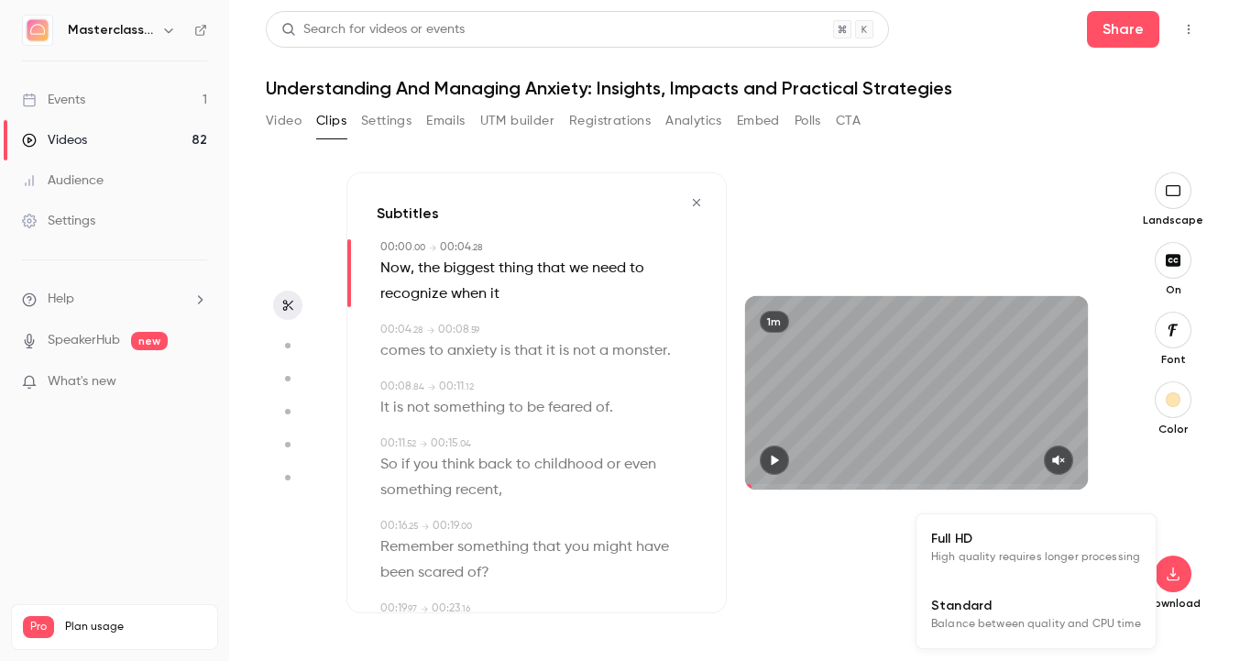
click at [1131, 570] on li "Full HD High quality requires longer processing" at bounding box center [1035, 547] width 239 height 67
click at [114, 117] on link "Events 1" at bounding box center [114, 100] width 229 height 40
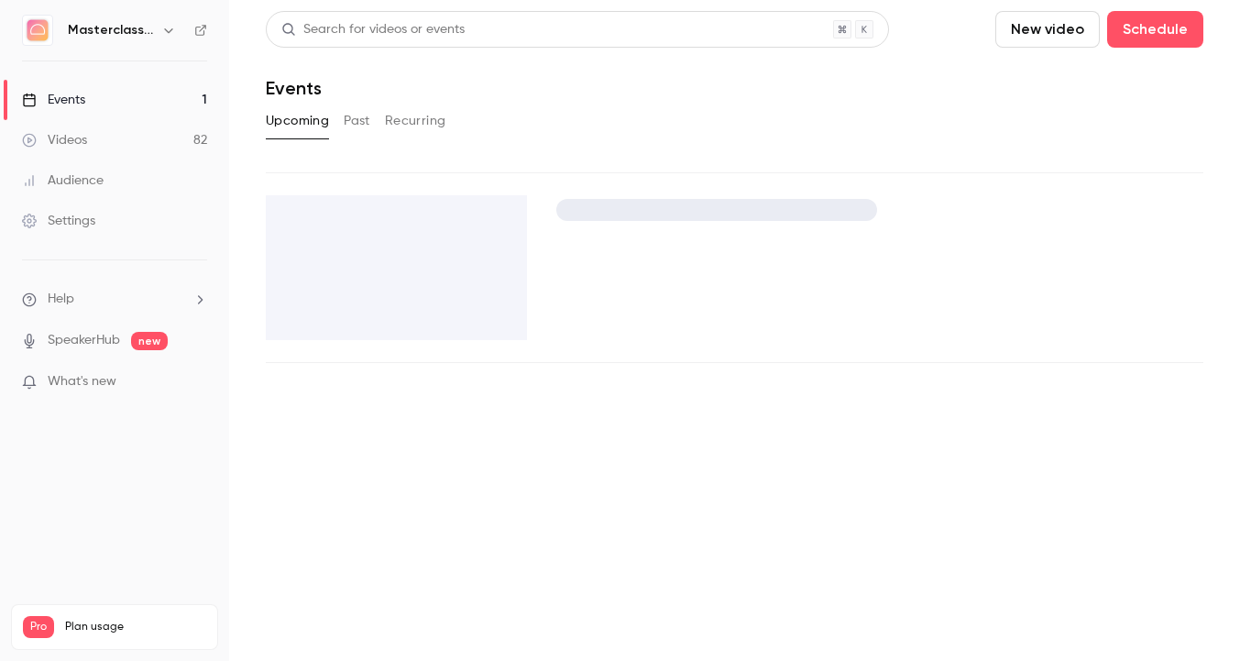
click at [108, 136] on link "Videos 82" at bounding box center [114, 140] width 229 height 40
